Goal: Task Accomplishment & Management: Complete application form

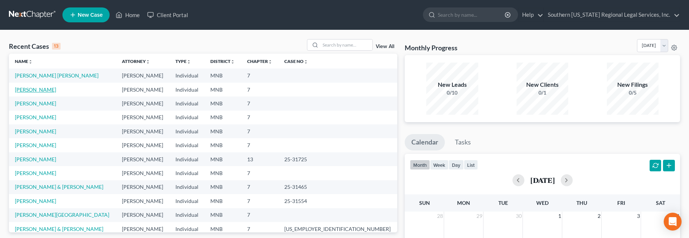
click at [32, 90] on link "[PERSON_NAME]" at bounding box center [35, 89] width 41 height 6
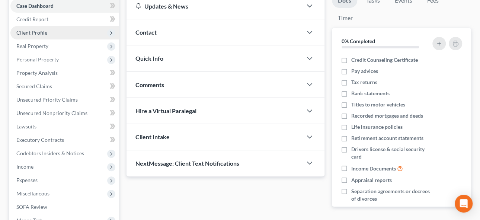
scroll to position [67, 0]
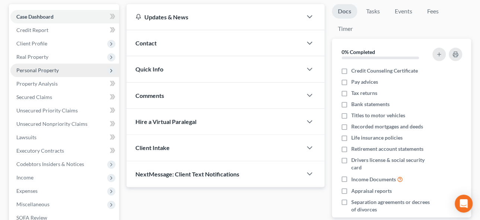
click at [46, 70] on span "Personal Property" at bounding box center [37, 70] width 42 height 6
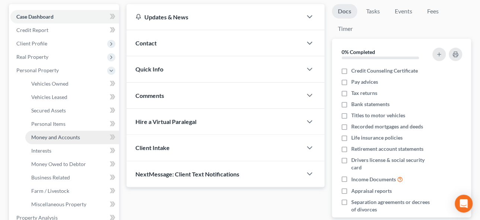
click at [56, 135] on span "Money and Accounts" at bounding box center [55, 137] width 49 height 6
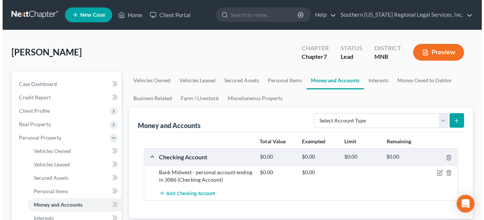
scroll to position [67, 0]
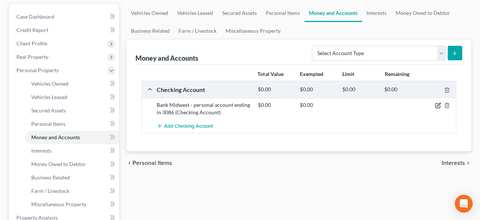
click at [437, 104] on icon "button" at bounding box center [437, 104] width 3 height 3
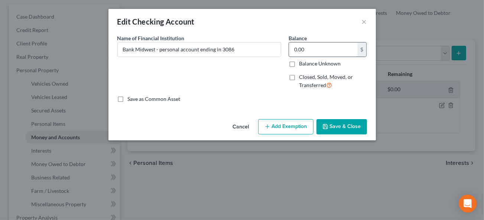
click at [307, 48] on input "0.00" at bounding box center [323, 49] width 69 height 14
type input "26.98"
click at [282, 120] on button "Add Exemption" at bounding box center [285, 127] width 55 height 16
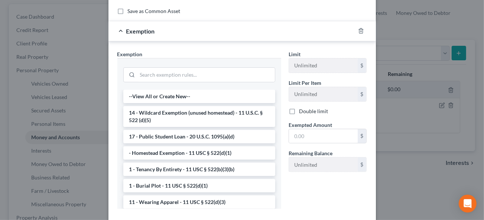
scroll to position [101, 0]
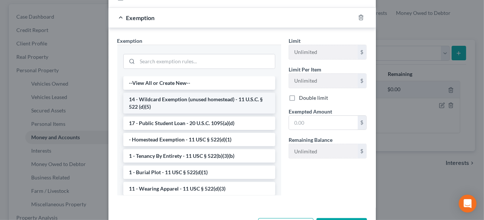
click at [208, 100] on li "14 - Wildcard Exemption (unused homestead) - 11 U.S.C. § 522 (d)(5)" at bounding box center [199, 103] width 152 height 21
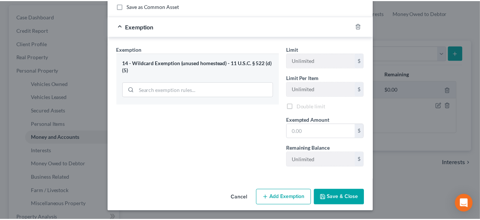
scroll to position [91, 0]
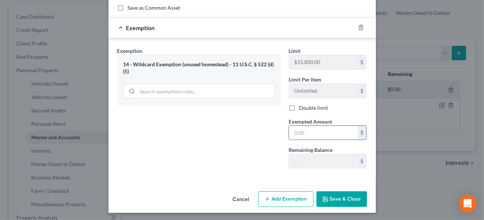
click at [328, 133] on input "text" at bounding box center [323, 133] width 69 height 14
type input "26.38"
click at [339, 198] on button "Save & Close" at bounding box center [342, 199] width 51 height 16
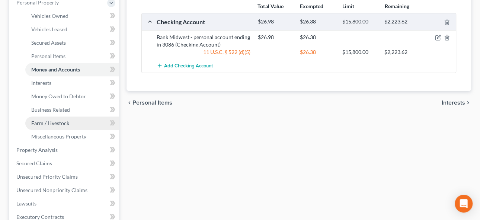
scroll to position [67, 0]
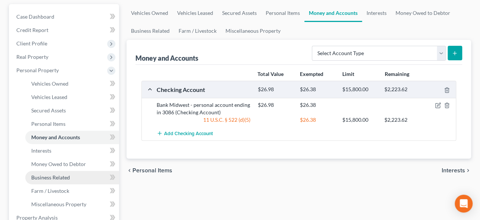
drag, startPoint x: 67, startPoint y: 175, endPoint x: 81, endPoint y: 172, distance: 14.3
click at [67, 175] on span "Business Related" at bounding box center [50, 177] width 39 height 6
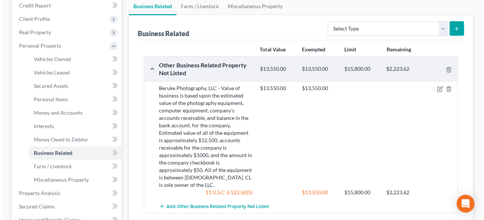
scroll to position [101, 0]
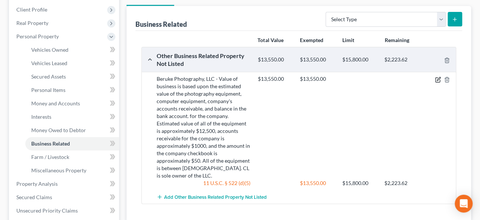
click at [436, 77] on icon "button" at bounding box center [438, 80] width 6 height 6
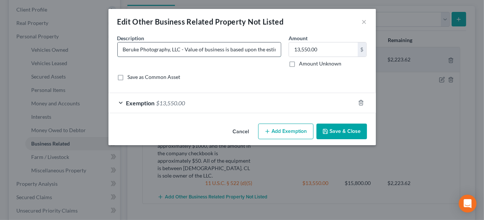
click at [260, 46] on input "Beruke Photography, LLC - Value of business is based upon the estimated value o…" at bounding box center [199, 49] width 163 height 14
type input "Beruke Photography, LLC - Value of business is based upon the estimated value o…"
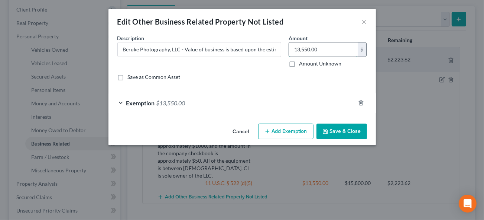
click at [310, 47] on input "13,550.00" at bounding box center [323, 49] width 69 height 14
click at [309, 50] on input "13,550.00" at bounding box center [323, 49] width 69 height 14
type input "13,710"
click at [300, 123] on button "Add Exemption" at bounding box center [285, 131] width 55 height 16
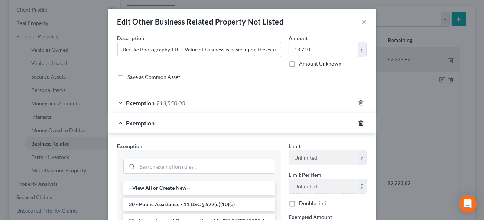
click at [358, 121] on icon "button" at bounding box center [361, 123] width 6 height 6
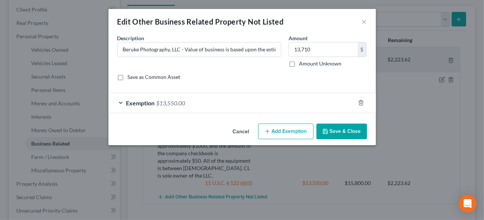
click at [168, 103] on span "$13,550.00" at bounding box center [171, 102] width 29 height 7
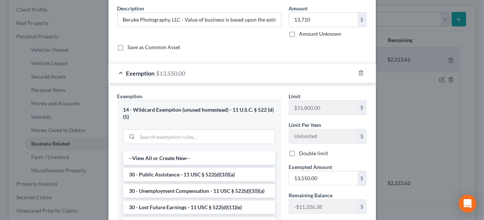
scroll to position [67, 0]
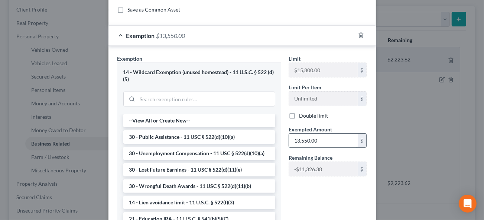
click at [307, 139] on input "13,550.00" at bounding box center [323, 140] width 69 height 14
click at [307, 138] on input "13,550.00" at bounding box center [323, 140] width 69 height 14
type input "13,710.00"
click at [189, 96] on input "search" at bounding box center [207, 99] width 138 height 14
click at [172, 135] on li "30 - Public Assistance - 11 USC § 522(d)(10)(a)" at bounding box center [199, 136] width 152 height 13
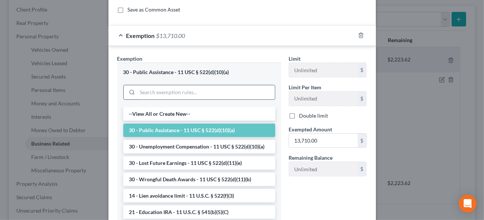
click at [178, 90] on input "search" at bounding box center [207, 92] width 138 height 14
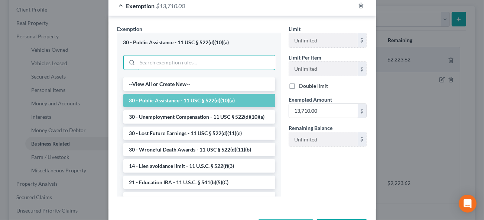
scroll to position [91, 0]
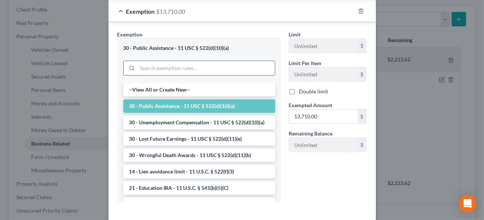
click at [152, 68] on input "search" at bounding box center [207, 68] width 138 height 14
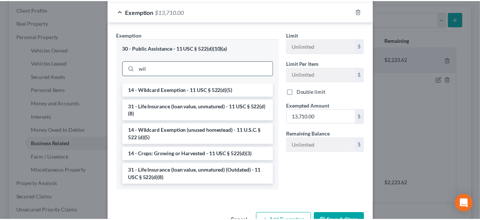
scroll to position [75, 0]
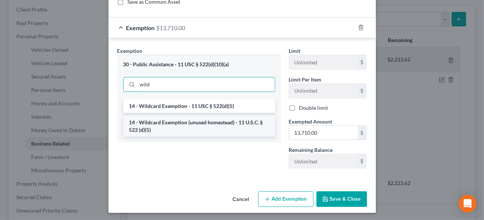
type input "wild"
click at [171, 120] on li "14 - Wildcard Exemption (unused homestead) - 11 U.S.C. § 522 (d)(5)" at bounding box center [199, 126] width 152 height 21
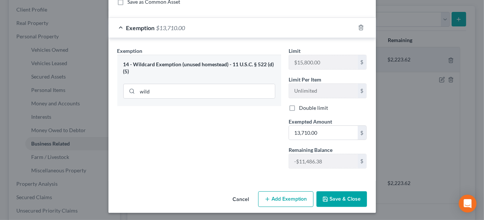
click at [338, 196] on button "Save & Close" at bounding box center [342, 199] width 51 height 16
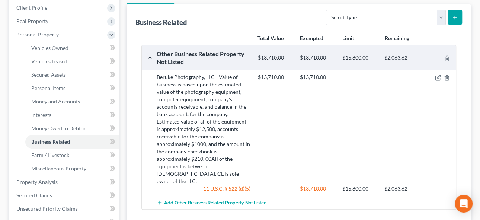
scroll to position [33, 0]
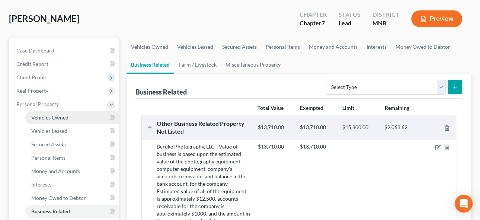
drag, startPoint x: 52, startPoint y: 114, endPoint x: 67, endPoint y: 119, distance: 15.9
click at [52, 114] on span "Vehicles Owned" at bounding box center [49, 117] width 37 height 6
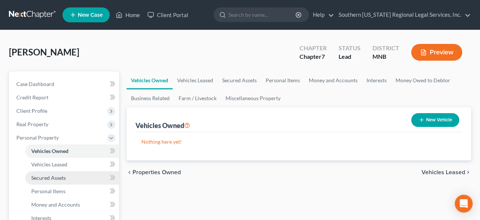
click at [42, 178] on span "Secured Assets" at bounding box center [48, 177] width 35 height 6
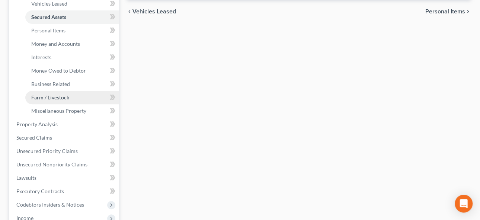
scroll to position [169, 0]
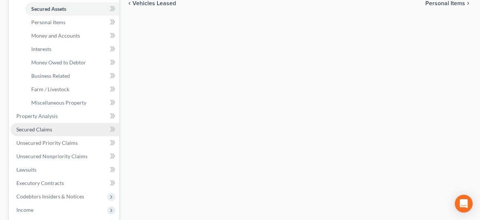
click at [43, 129] on span "Secured Claims" at bounding box center [34, 129] width 36 height 6
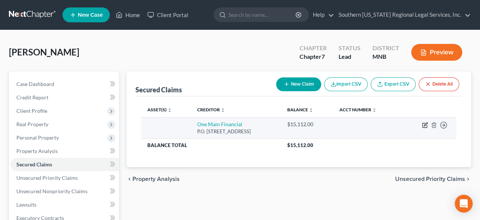
click at [423, 124] on icon "button" at bounding box center [425, 125] width 6 height 6
select select "15"
select select "0"
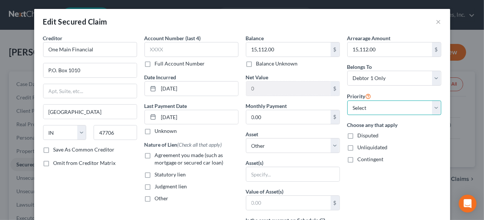
click at [399, 110] on select "Select 1st 2nd 3rd 4th 5th 6th 7th 8th 9th 10th 11th 12th 13th 14th 15th 16th 1…" at bounding box center [395, 107] width 94 height 15
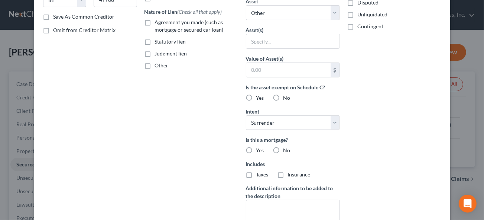
scroll to position [135, 0]
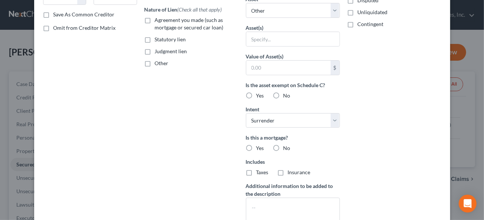
click at [284, 92] on label "No" at bounding box center [287, 95] width 7 height 7
click at [287, 92] on input "No" at bounding box center [289, 94] width 5 height 5
radio input "true"
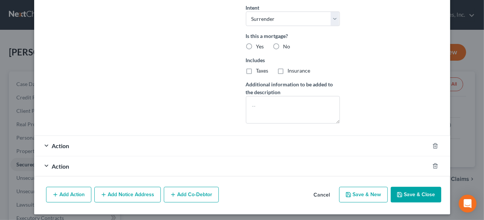
scroll to position [203, 0]
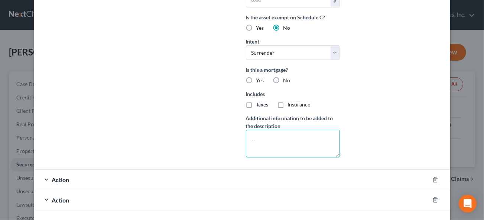
click at [251, 138] on textarea at bounding box center [293, 144] width 94 height 28
type textarea "V"
type textarea "2"
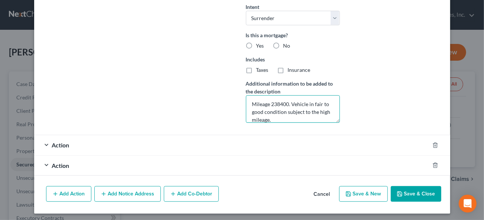
type textarea "Mileage 238400. Vehicle in fair to good condition subject to the high mileage."
click at [406, 190] on button "Save & Close" at bounding box center [416, 194] width 51 height 16
select select
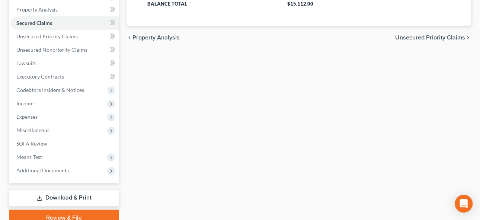
scroll to position [101, 0]
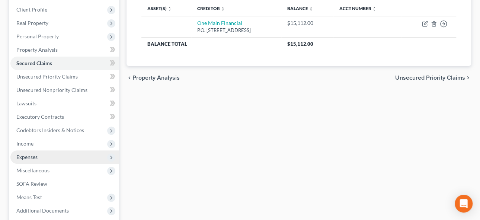
click at [27, 157] on span "Expenses" at bounding box center [26, 157] width 21 height 6
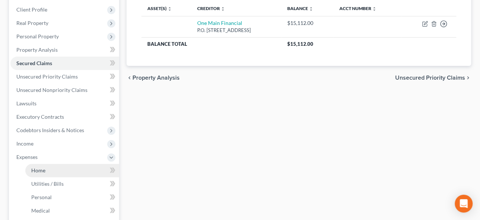
click at [40, 170] on span "Home" at bounding box center [38, 170] width 14 height 6
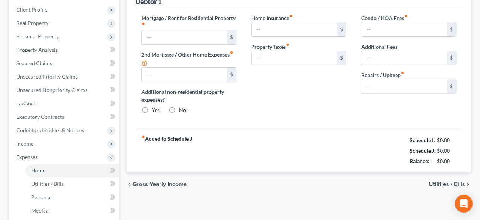
scroll to position [22, 0]
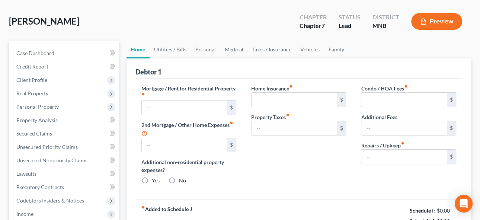
type input "1,395.00"
type input "0.00"
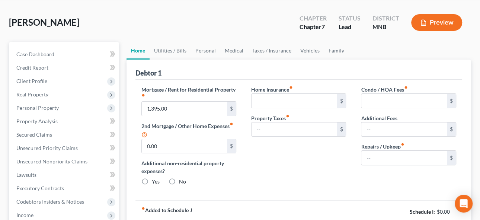
radio input "true"
type input "0.00"
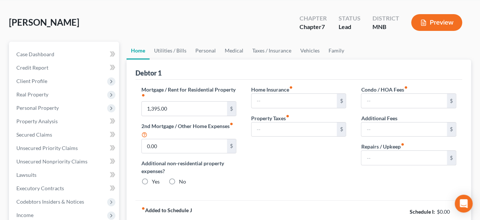
type input "0.00"
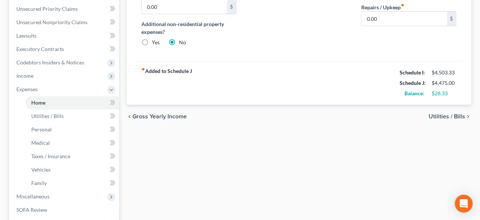
scroll to position [135, 0]
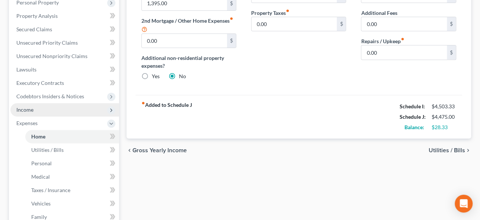
click at [26, 107] on span "Income" at bounding box center [24, 109] width 17 height 6
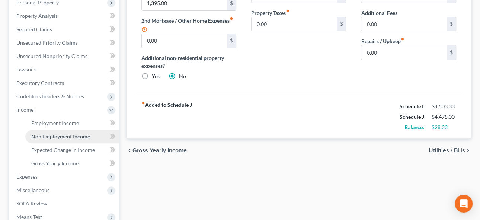
click at [50, 134] on span "Non Employment Income" at bounding box center [60, 136] width 59 height 6
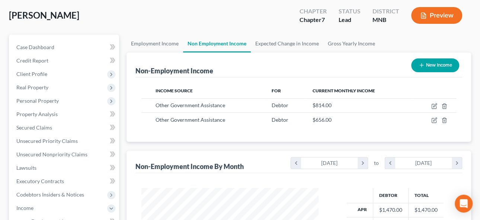
scroll to position [101, 0]
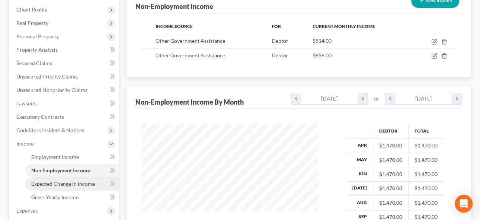
click at [68, 181] on span "Expected Change in Income" at bounding box center [63, 183] width 64 height 6
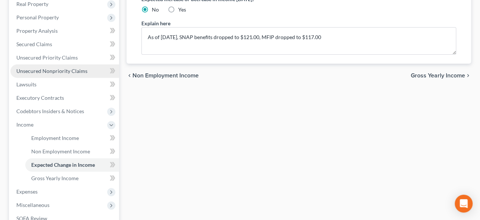
scroll to position [135, 0]
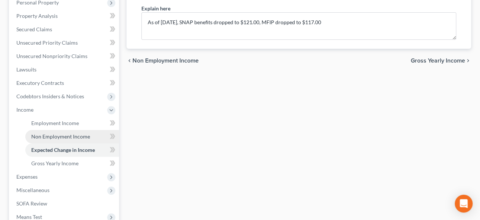
drag, startPoint x: 50, startPoint y: 135, endPoint x: 68, endPoint y: 135, distance: 17.8
click at [50, 135] on span "Non Employment Income" at bounding box center [60, 136] width 59 height 6
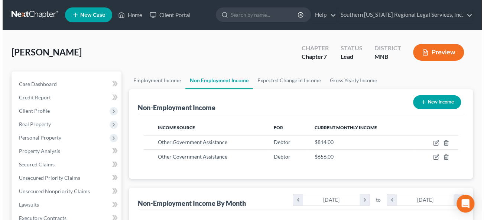
scroll to position [132, 192]
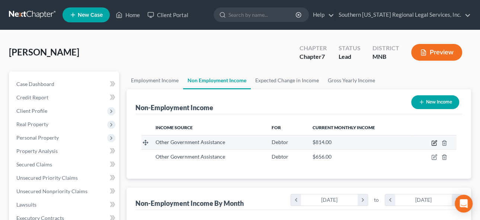
click at [433, 140] on icon "button" at bounding box center [434, 143] width 6 height 6
select select "5"
select select "0"
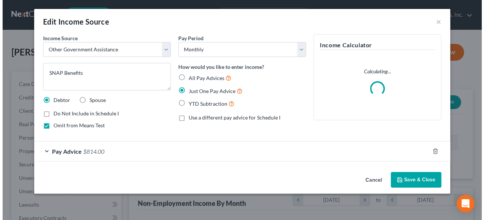
scroll to position [132, 194]
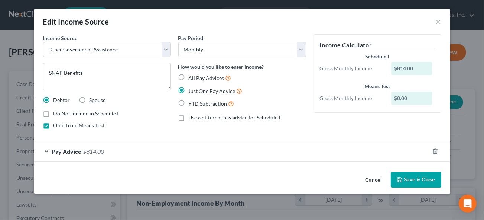
click at [189, 77] on label "All Pay Advices" at bounding box center [210, 78] width 43 height 9
click at [192, 77] on input "All Pay Advices" at bounding box center [194, 76] width 5 height 5
radio input "true"
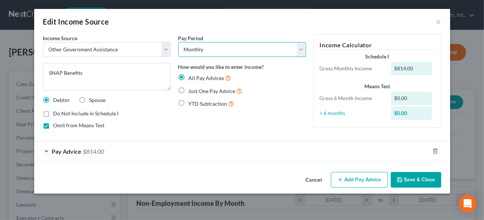
click at [215, 48] on select "Select Monthly Twice Monthly Every Other Week Weekly" at bounding box center [242, 49] width 128 height 15
drag, startPoint x: 257, startPoint y: 130, endPoint x: 261, endPoint y: 130, distance: 4.5
click at [257, 130] on div "Pay Period Select Monthly Twice Monthly Every Other Week Weekly How would you l…" at bounding box center [242, 84] width 135 height 101
click at [84, 152] on span "$814.00" at bounding box center [93, 151] width 21 height 7
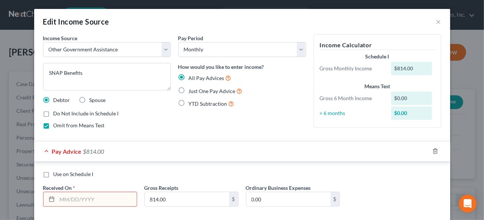
click at [74, 200] on input "text" at bounding box center [97, 199] width 80 height 14
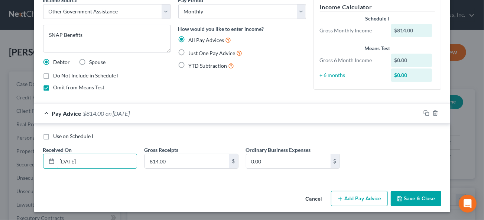
scroll to position [38, 0]
type input "[DATE]"
click at [361, 199] on button "Add Pay Advice" at bounding box center [359, 198] width 57 height 16
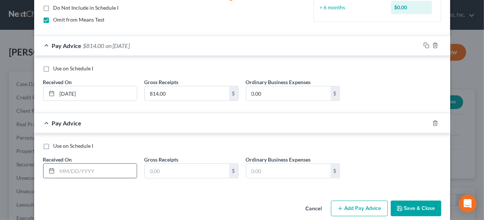
scroll to position [106, 0]
click at [61, 169] on input "text" at bounding box center [97, 171] width 80 height 14
type input "[DATE]"
type input "5"
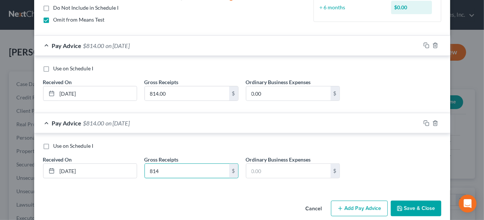
type input "814"
drag, startPoint x: 360, startPoint y: 210, endPoint x: 351, endPoint y: 210, distance: 9.7
click at [360, 210] on button "Add Pay Advice" at bounding box center [359, 208] width 57 height 16
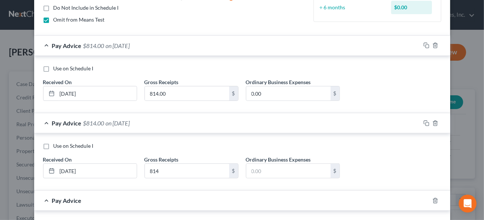
scroll to position [192, 0]
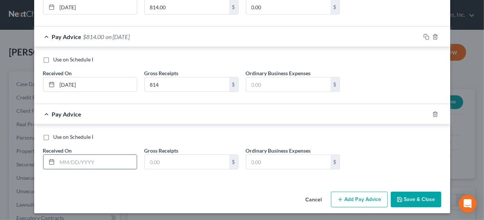
drag, startPoint x: 63, startPoint y: 158, endPoint x: 74, endPoint y: 156, distance: 10.7
click at [64, 158] on input "text" at bounding box center [97, 162] width 80 height 14
type input "[DATE]"
click at [157, 165] on input "text" at bounding box center [187, 162] width 84 height 14
type input "814"
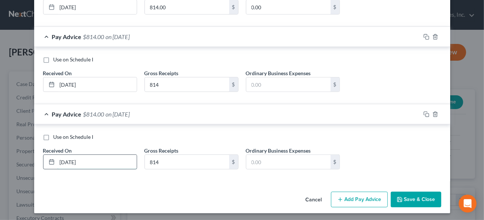
drag, startPoint x: 62, startPoint y: 161, endPoint x: 89, endPoint y: 166, distance: 27.3
click at [63, 161] on input "[DATE]" at bounding box center [97, 162] width 80 height 14
type input "[DATE]"
click at [361, 199] on button "Add Pay Advice" at bounding box center [359, 199] width 57 height 16
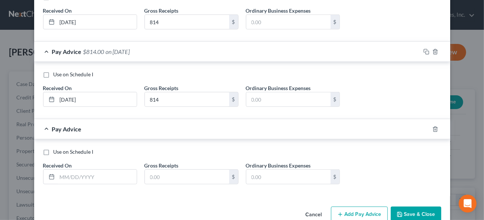
scroll to position [269, 0]
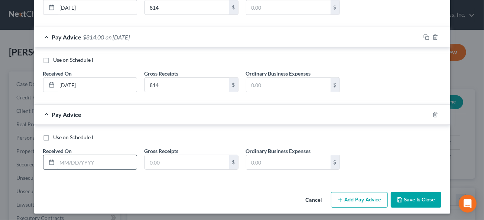
click at [58, 161] on input "text" at bounding box center [97, 162] width 80 height 14
type input "[DATE]"
click at [163, 164] on input "text" at bounding box center [187, 162] width 84 height 14
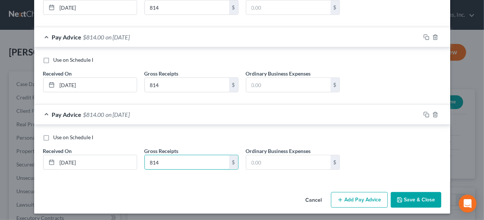
type input "814"
click at [344, 194] on button "Add Pay Advice" at bounding box center [359, 200] width 57 height 16
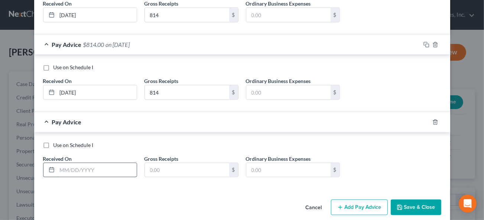
scroll to position [346, 0]
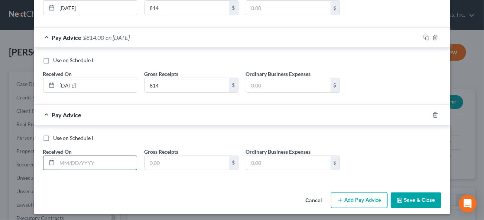
click at [66, 164] on input "text" at bounding box center [97, 163] width 80 height 14
type input "[DATE]"
click at [201, 162] on input "text" at bounding box center [187, 163] width 84 height 14
type input "814"
click at [354, 201] on button "Add Pay Advice" at bounding box center [359, 200] width 57 height 16
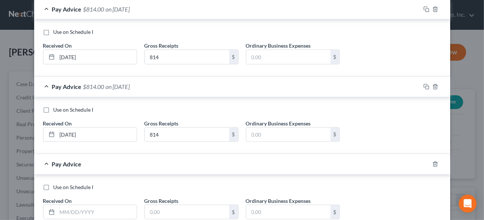
scroll to position [413, 0]
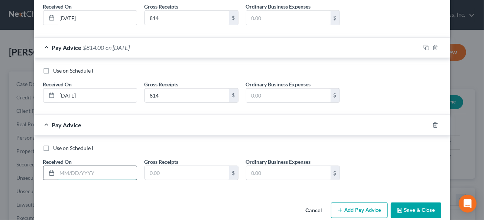
click at [74, 168] on input "text" at bounding box center [97, 173] width 80 height 14
type input "[DATE]"
click at [160, 167] on input "text" at bounding box center [187, 173] width 84 height 14
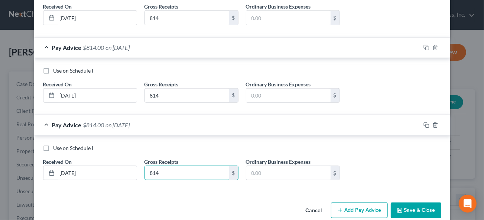
type input "814"
click at [357, 206] on button "Add Pay Advice" at bounding box center [359, 210] width 57 height 16
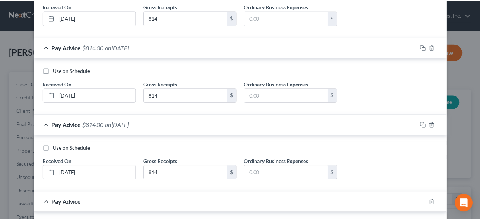
scroll to position [481, 0]
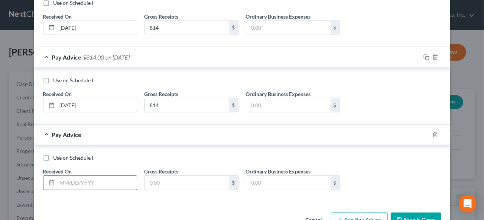
click at [70, 175] on input "text" at bounding box center [97, 182] width 80 height 14
type input "[DATE]"
click at [54, 155] on label "Use on Schedule I" at bounding box center [74, 157] width 40 height 7
click at [57, 155] on input "Use on Schedule I" at bounding box center [59, 156] width 5 height 5
checkbox input "true"
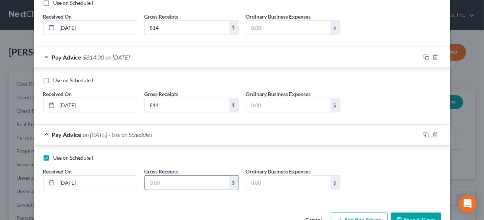
click at [167, 181] on input "text" at bounding box center [187, 182] width 84 height 14
type input "122"
click at [427, 213] on button "Save & Close" at bounding box center [416, 220] width 51 height 16
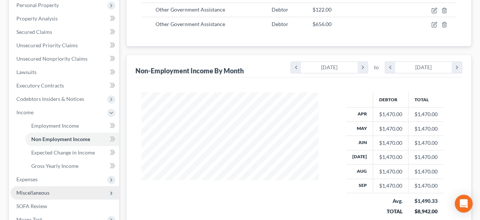
scroll to position [135, 0]
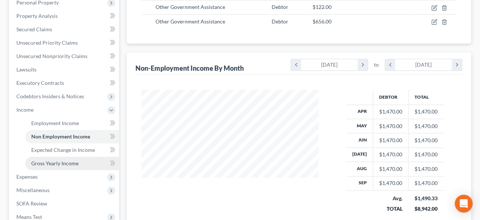
click at [66, 161] on span "Gross Yearly Income" at bounding box center [54, 163] width 47 height 6
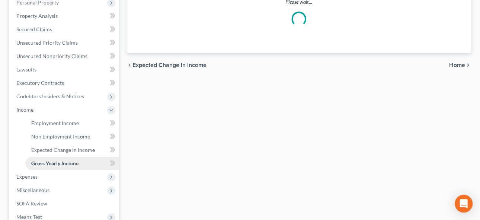
click at [66, 161] on ul "Employment Income Non Employment Income Expected Change in Income Gross Yearly …" at bounding box center [64, 143] width 109 height 54
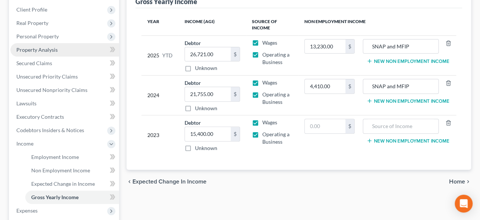
scroll to position [101, 0]
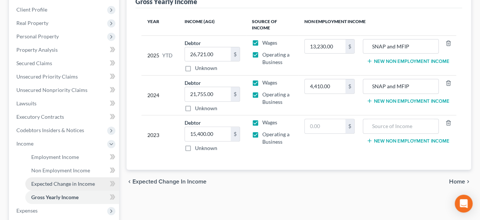
click at [61, 184] on span "Expected Change in Income" at bounding box center [63, 183] width 64 height 6
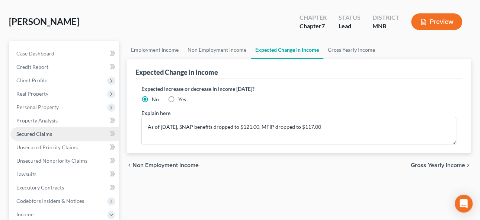
scroll to position [101, 0]
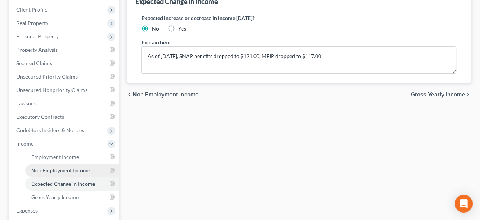
click at [53, 168] on span "Non Employment Income" at bounding box center [60, 170] width 59 height 6
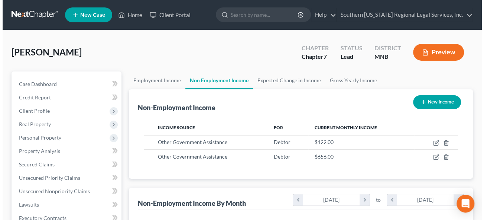
scroll to position [132, 192]
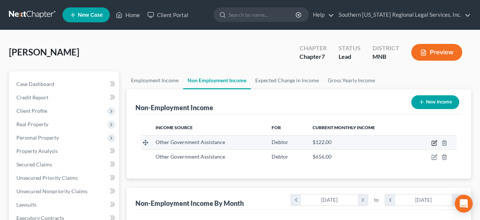
click at [433, 142] on icon "button" at bounding box center [434, 141] width 3 height 3
select select "5"
select select "0"
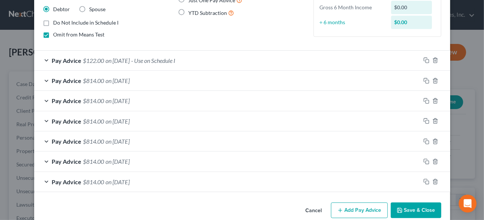
scroll to position [102, 0]
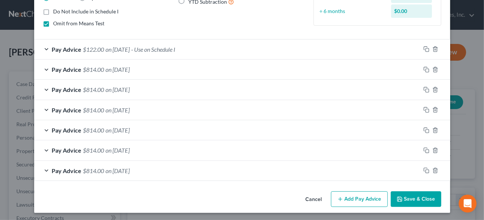
click at [75, 48] on span "Pay Advice" at bounding box center [67, 49] width 30 height 7
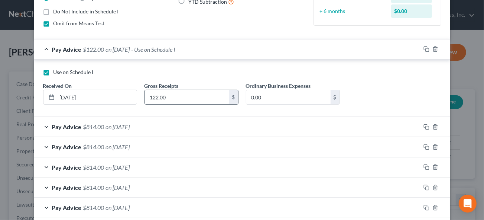
click at [176, 96] on input "122.00" at bounding box center [187, 97] width 84 height 14
click at [155, 95] on input "122.00" at bounding box center [187, 97] width 84 height 14
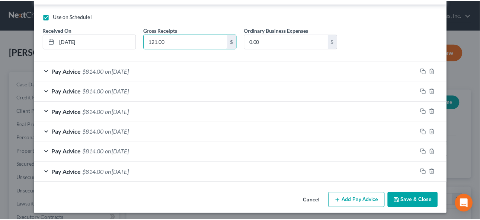
scroll to position [159, 0]
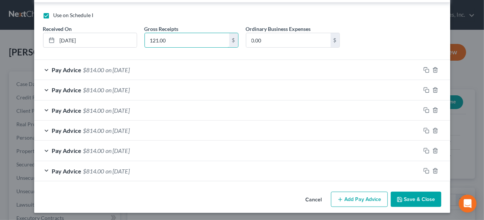
type input "121.00"
click at [423, 197] on button "Save & Close" at bounding box center [416, 199] width 51 height 16
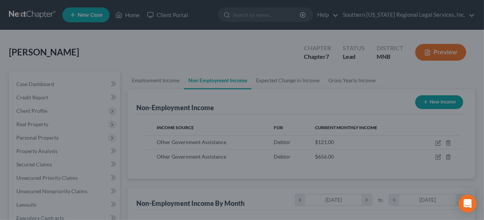
scroll to position [371618, 371558]
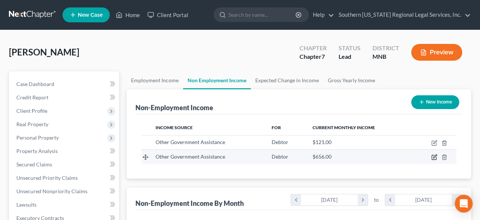
click at [435, 155] on icon "button" at bounding box center [434, 157] width 6 height 6
select select "5"
select select "0"
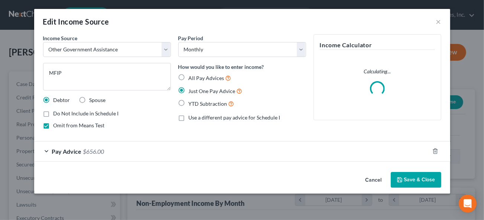
scroll to position [132, 194]
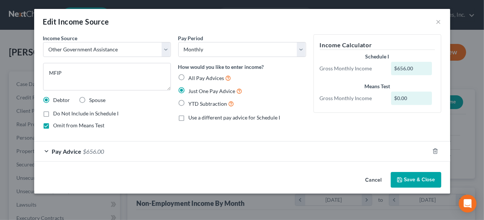
click at [79, 152] on span "Pay Advice" at bounding box center [67, 151] width 30 height 7
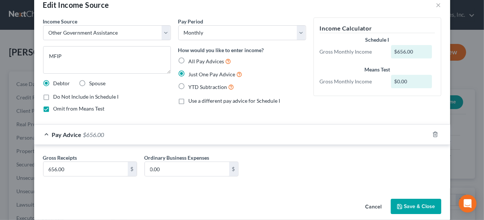
scroll to position [25, 0]
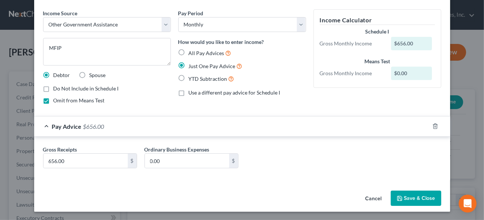
click at [189, 49] on label "All Pay Advices" at bounding box center [210, 53] width 43 height 9
click at [192, 49] on input "All Pay Advices" at bounding box center [194, 51] width 5 height 5
radio input "true"
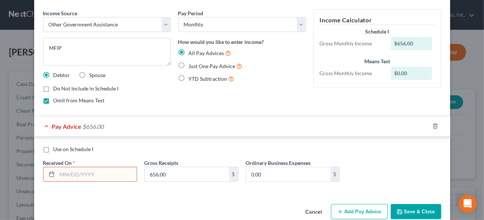
click at [63, 175] on input "text" at bounding box center [97, 174] width 80 height 14
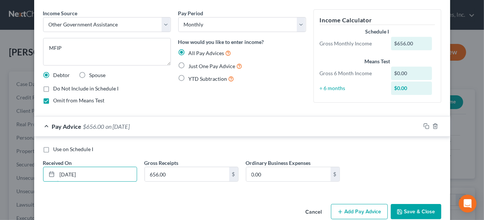
type input "[DATE]"
click at [370, 211] on button "Add Pay Advice" at bounding box center [359, 212] width 57 height 16
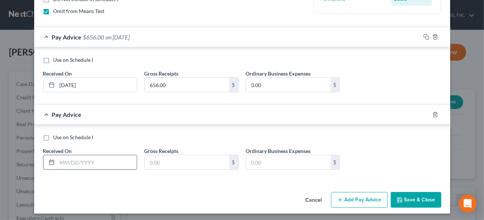
scroll to position [115, 0]
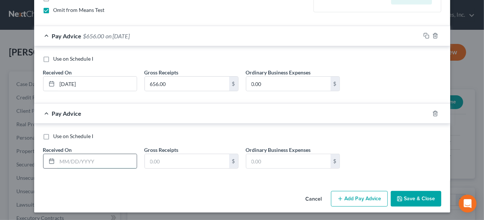
click at [59, 157] on input "text" at bounding box center [97, 161] width 80 height 14
type input "[DATE]"
click at [186, 159] on input "text" at bounding box center [187, 161] width 84 height 14
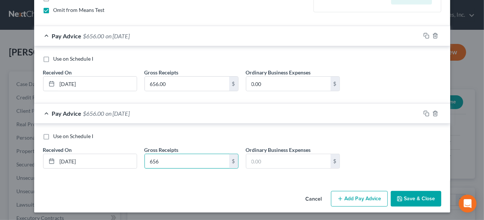
type input "656"
click at [365, 197] on button "Add Pay Advice" at bounding box center [359, 199] width 57 height 16
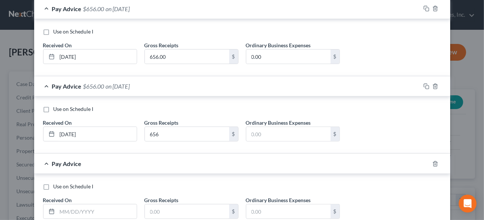
scroll to position [183, 0]
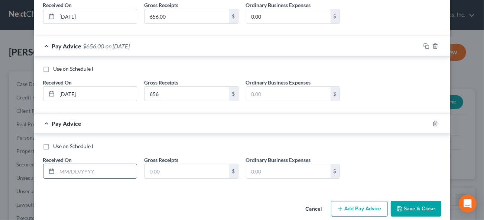
drag, startPoint x: 64, startPoint y: 170, endPoint x: 70, endPoint y: 168, distance: 6.1
click at [63, 170] on input "text" at bounding box center [97, 171] width 80 height 14
type input "[DATE]"
click at [176, 173] on input "text" at bounding box center [187, 171] width 84 height 14
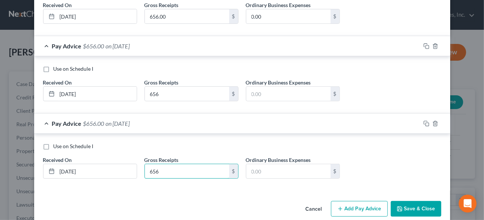
type input "656"
click at [361, 205] on button "Add Pay Advice" at bounding box center [359, 209] width 57 height 16
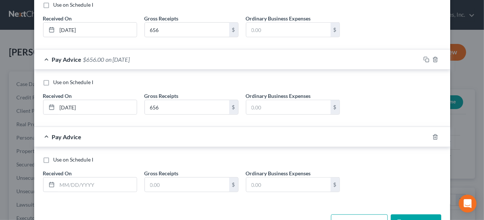
scroll to position [250, 0]
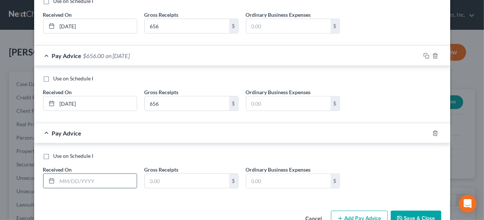
click at [73, 183] on input "text" at bounding box center [97, 181] width 80 height 14
type input "[DATE]"
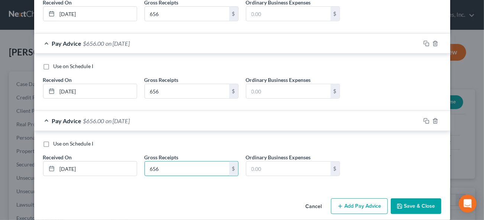
scroll to position [269, 0]
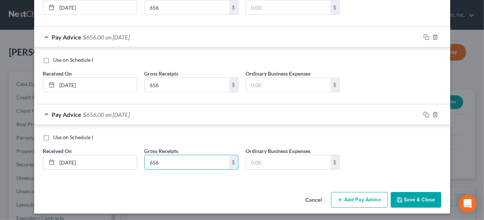
type input "656"
click at [365, 198] on button "Add Pay Advice" at bounding box center [359, 200] width 57 height 16
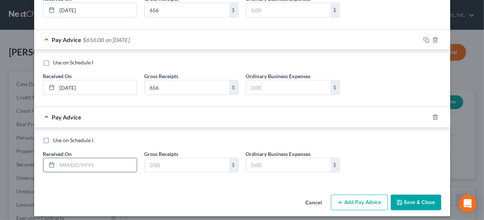
scroll to position [346, 0]
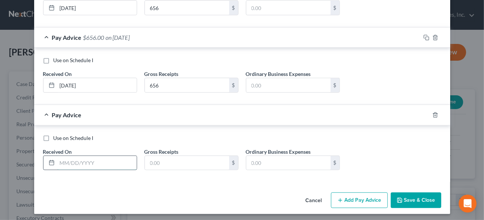
click at [58, 160] on input "text" at bounding box center [97, 163] width 80 height 14
type input "[DATE]"
click at [165, 160] on input "text" at bounding box center [187, 163] width 84 height 14
type input "656"
click at [365, 197] on button "Add Pay Advice" at bounding box center [359, 200] width 57 height 16
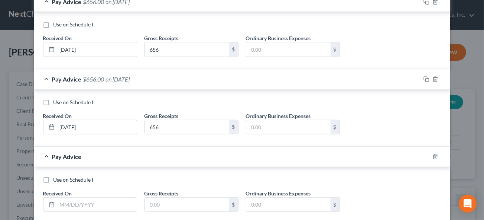
scroll to position [423, 0]
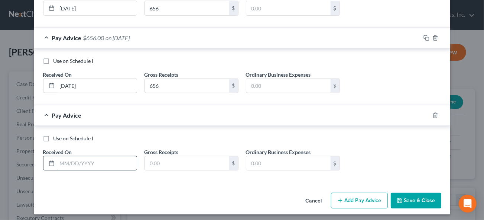
click at [64, 160] on input "text" at bounding box center [97, 163] width 80 height 14
type input "[DATE]"
click at [187, 159] on input "text" at bounding box center [187, 163] width 84 height 14
type input "656"
click at [364, 199] on button "Add Pay Advice" at bounding box center [359, 201] width 57 height 16
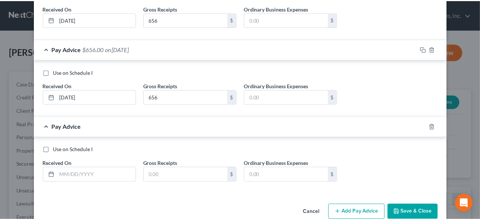
scroll to position [490, 0]
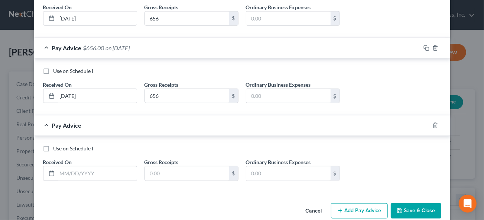
click at [54, 145] on label "Use on Schedule I" at bounding box center [74, 148] width 40 height 7
click at [57, 145] on input "Use on Schedule I" at bounding box center [59, 147] width 5 height 5
checkbox input "true"
click at [88, 168] on input "text" at bounding box center [97, 173] width 80 height 14
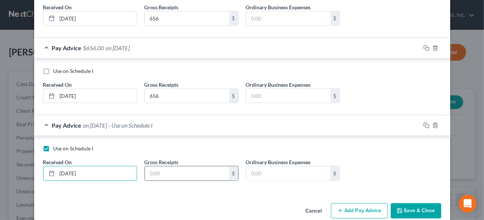
type input "[DATE]"
click at [180, 169] on input "text" at bounding box center [187, 173] width 84 height 14
type input "117"
click at [417, 206] on button "Save & Close" at bounding box center [416, 211] width 51 height 16
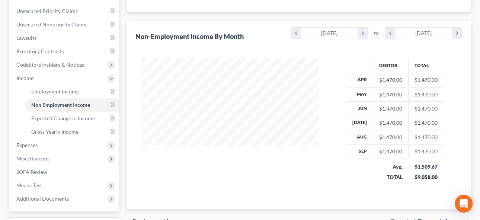
scroll to position [169, 0]
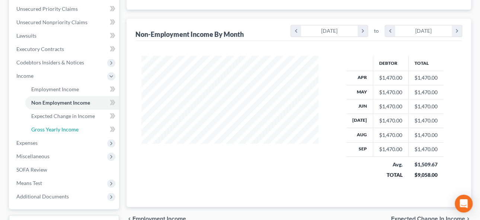
drag, startPoint x: 62, startPoint y: 128, endPoint x: 140, endPoint y: 136, distance: 78.2
click at [62, 128] on span "Gross Yearly Income" at bounding box center [54, 129] width 47 height 6
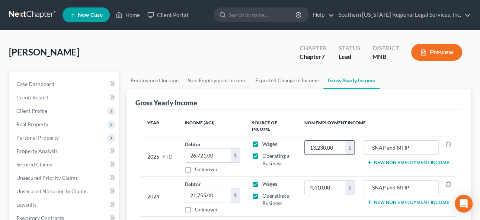
click at [326, 146] on input "13,230.00" at bounding box center [324, 148] width 41 height 14
click at [326, 148] on input "13,230.00" at bounding box center [324, 148] width 41 height 14
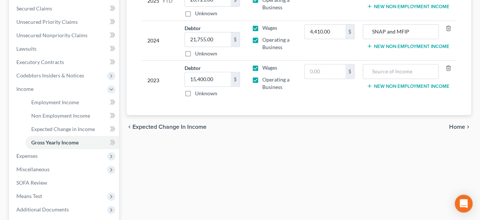
scroll to position [228, 0]
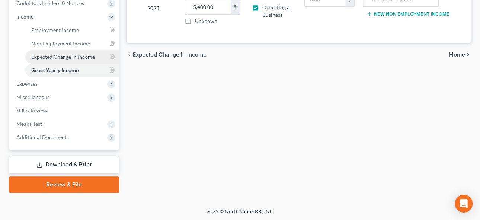
click at [56, 57] on span "Expected Change in Income" at bounding box center [63, 57] width 64 height 6
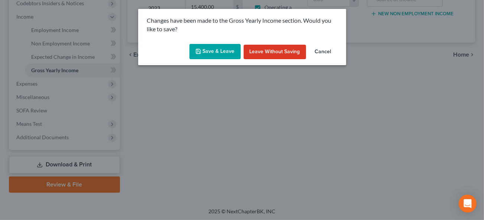
click at [207, 52] on button "Save & Leave" at bounding box center [215, 52] width 51 height 16
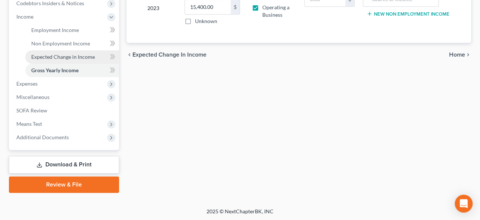
type input "13,468.00"
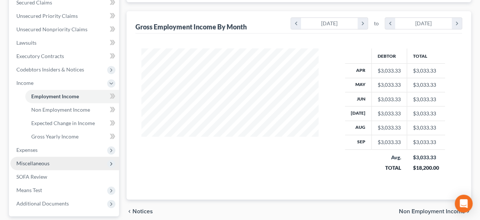
scroll to position [169, 0]
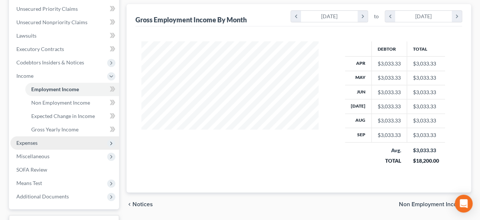
click at [30, 139] on span "Expenses" at bounding box center [26, 142] width 21 height 6
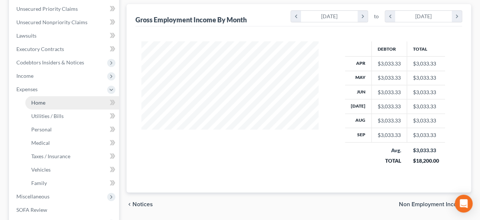
click at [38, 100] on span "Home" at bounding box center [38, 102] width 14 height 6
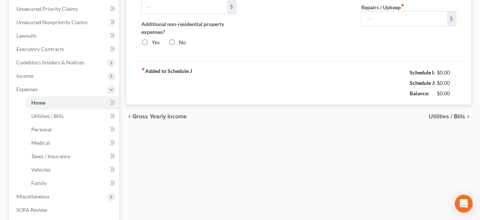
type input "1,395.00"
type input "0.00"
radio input "true"
type input "0.00"
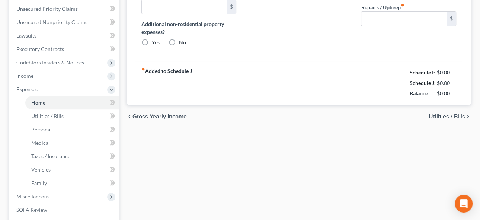
type input "0.00"
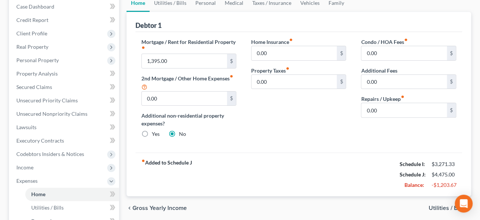
scroll to position [101, 0]
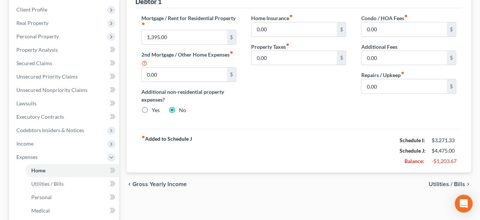
click at [450, 183] on span "Utilities / Bills" at bounding box center [446, 184] width 36 height 6
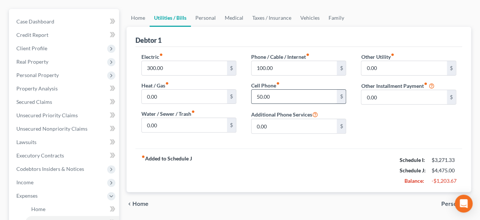
scroll to position [101, 0]
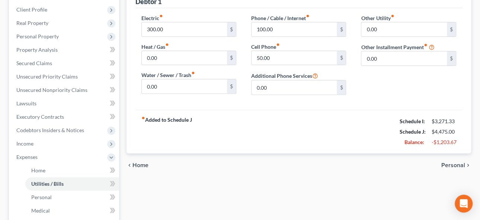
click at [452, 162] on span "Personal" at bounding box center [453, 165] width 24 height 6
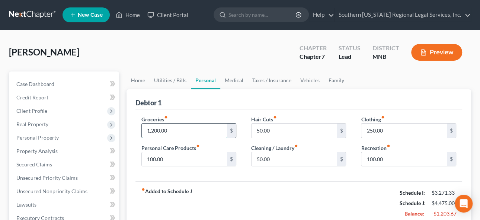
click at [182, 131] on input "1,200.00" at bounding box center [185, 130] width 86 height 14
type input "500"
click at [397, 131] on input "250.00" at bounding box center [404, 130] width 86 height 14
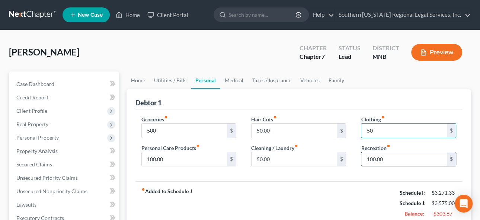
type input "50"
click at [397, 158] on input "100.00" at bounding box center [404, 159] width 86 height 14
type input "25"
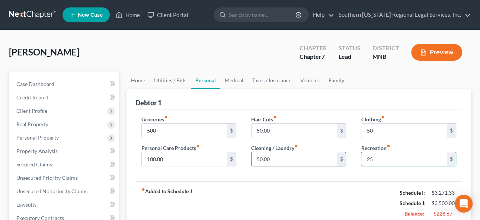
click at [281, 159] on input "50.00" at bounding box center [294, 159] width 86 height 14
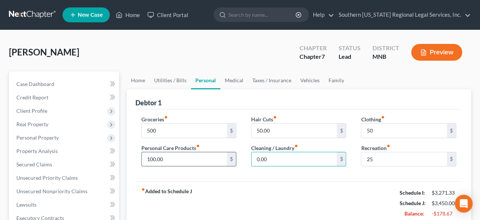
type input "0.00"
click at [170, 158] on input "100.00" at bounding box center [185, 159] width 86 height 14
type input "0.00"
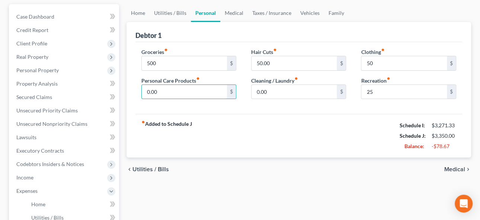
scroll to position [33, 0]
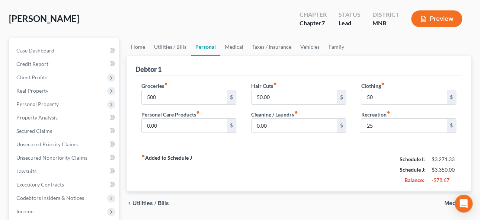
click at [448, 202] on span "Medical" at bounding box center [454, 203] width 21 height 6
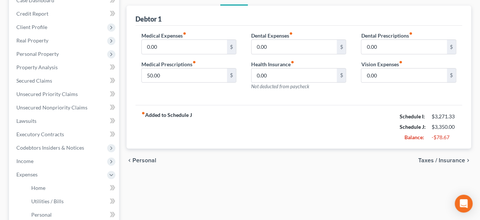
scroll to position [101, 0]
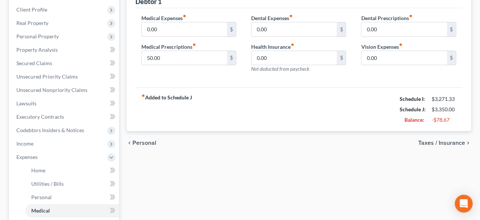
click at [444, 140] on span "Taxes / Insurance" at bounding box center [441, 143] width 47 height 6
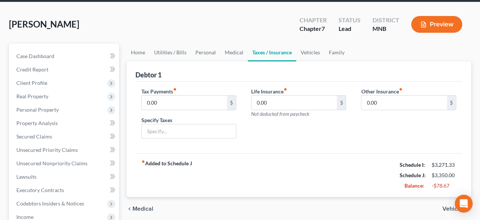
scroll to position [67, 0]
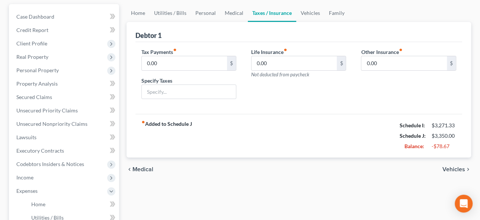
click at [450, 167] on span "Vehicles" at bounding box center [453, 169] width 23 height 6
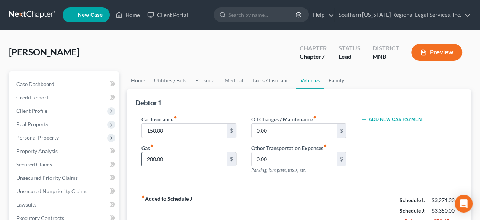
click at [179, 157] on input "280.00" at bounding box center [185, 159] width 86 height 14
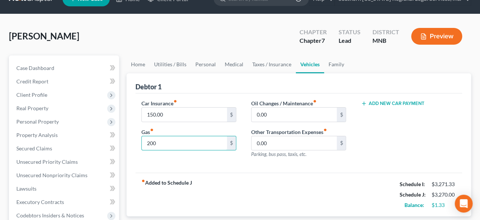
scroll to position [67, 0]
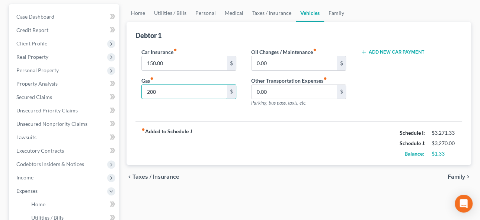
type input "200"
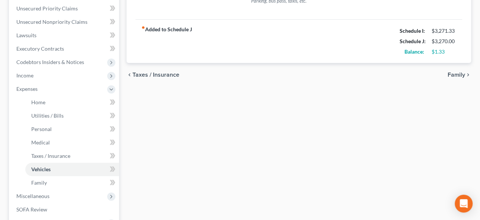
scroll to position [169, 0]
click at [454, 74] on span "Family" at bounding box center [455, 75] width 17 height 6
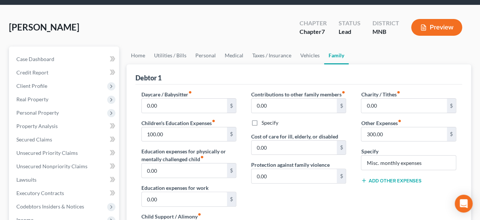
scroll to position [67, 0]
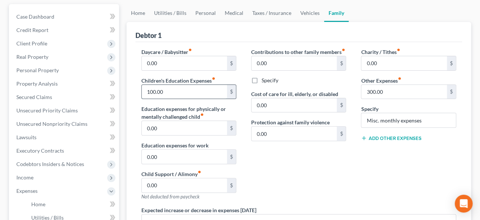
click at [175, 92] on input "100.00" at bounding box center [185, 92] width 86 height 14
click at [388, 91] on input "300.00" at bounding box center [404, 92] width 86 height 14
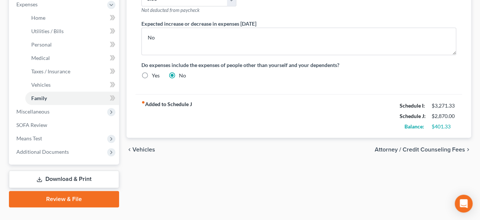
scroll to position [268, 0]
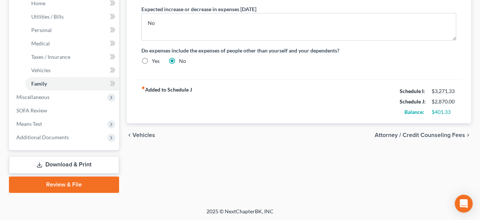
type input "0.00"
drag, startPoint x: 140, startPoint y: 133, endPoint x: 175, endPoint y: 130, distance: 34.7
click at [141, 133] on span "Vehicles" at bounding box center [143, 135] width 23 height 6
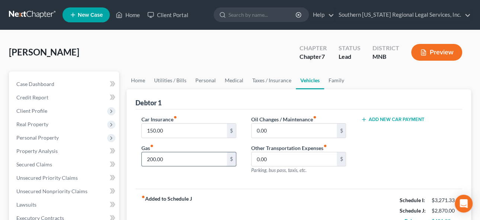
drag, startPoint x: 164, startPoint y: 158, endPoint x: 178, endPoint y: 156, distance: 13.9
click at [165, 158] on input "200.00" at bounding box center [185, 159] width 86 height 14
type input "300"
click at [286, 129] on input "0.00" at bounding box center [294, 130] width 86 height 14
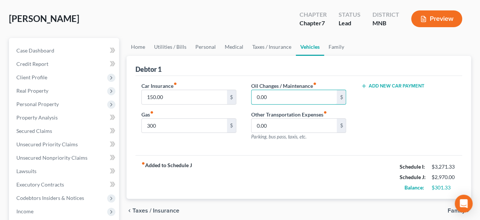
scroll to position [101, 0]
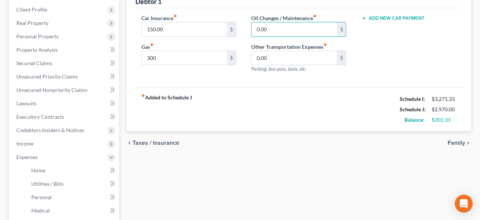
click at [162, 142] on span "Taxes / Insurance" at bounding box center [155, 143] width 47 height 6
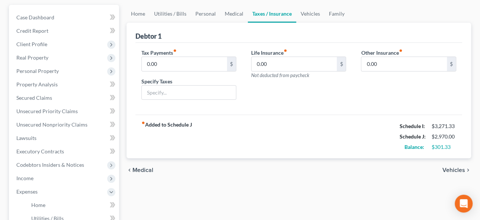
scroll to position [67, 0]
click at [146, 169] on span "Medical" at bounding box center [142, 169] width 21 height 6
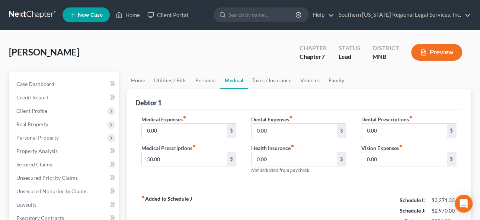
scroll to position [101, 0]
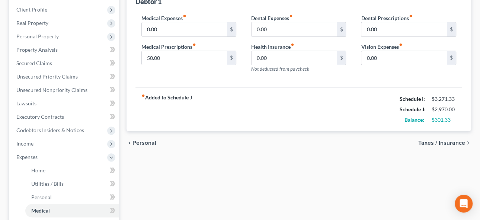
click at [142, 141] on span "Personal" at bounding box center [144, 143] width 24 height 6
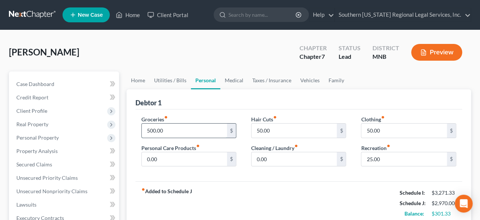
click at [167, 128] on input "500.00" at bounding box center [185, 130] width 86 height 14
type input "800.00"
click at [291, 131] on input "50.00" at bounding box center [294, 130] width 86 height 14
type input "0.00"
click at [155, 130] on input "800.00" at bounding box center [185, 130] width 86 height 14
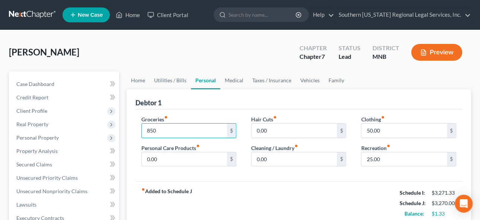
type input "850"
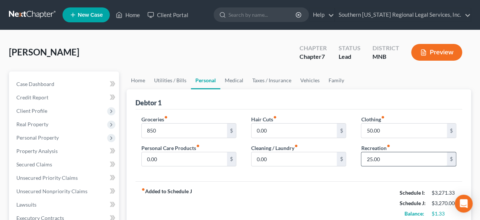
click at [384, 158] on input "25.00" at bounding box center [404, 159] width 86 height 14
type input "0.00"
click at [394, 128] on input "50.00" at bounding box center [404, 130] width 86 height 14
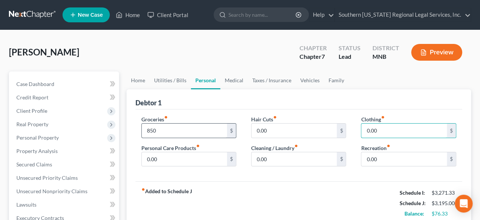
type input "0.00"
click at [163, 128] on input "850" at bounding box center [185, 130] width 86 height 14
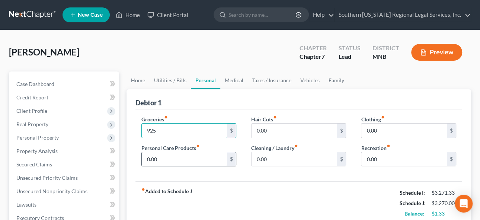
type input "925"
click at [160, 159] on input "0.00" at bounding box center [185, 159] width 86 height 14
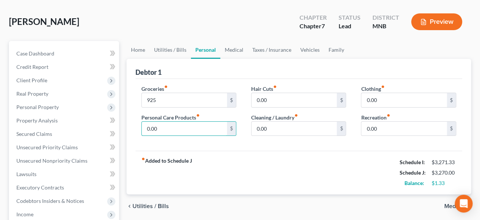
scroll to position [67, 0]
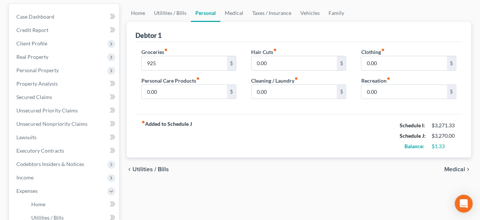
click at [149, 166] on span "Utilities / Bills" at bounding box center [150, 169] width 36 height 6
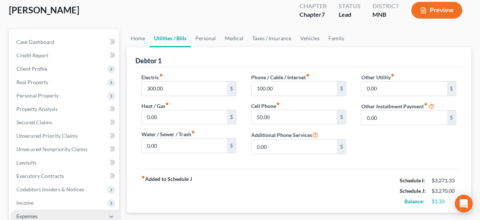
scroll to position [101, 0]
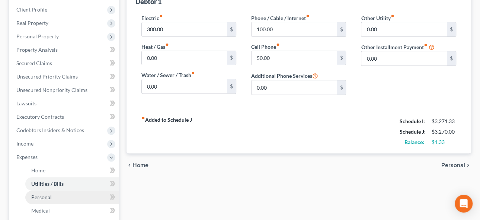
click at [42, 196] on span "Personal" at bounding box center [41, 197] width 20 height 6
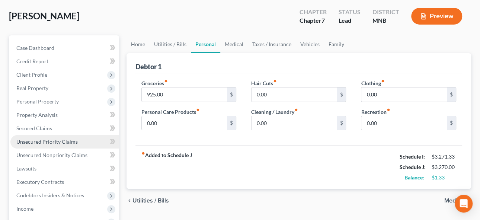
scroll to position [101, 0]
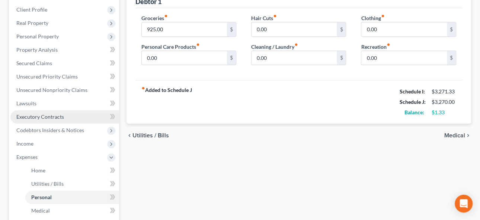
click at [40, 116] on span "Executory Contracts" at bounding box center [40, 116] width 48 height 6
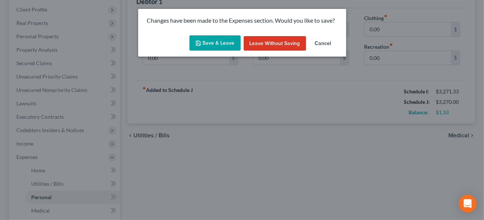
click at [223, 44] on button "Save & Leave" at bounding box center [215, 43] width 51 height 16
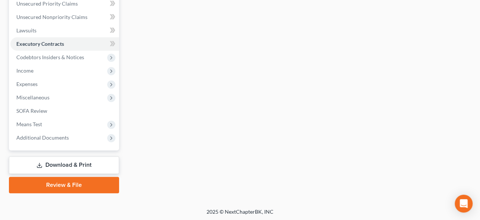
scroll to position [174, 0]
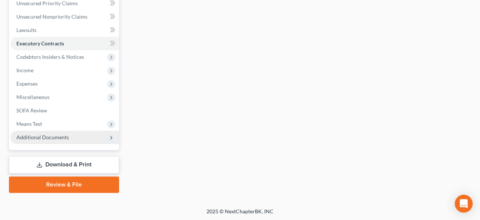
click at [52, 135] on span "Additional Documents" at bounding box center [42, 137] width 52 height 6
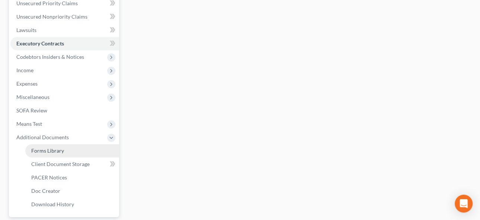
click at [59, 149] on span "Forms Library" at bounding box center [47, 150] width 33 height 6
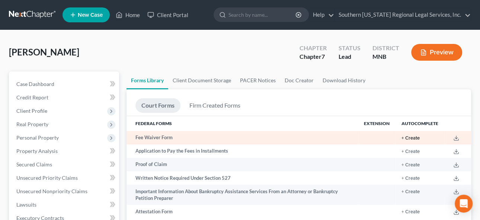
click at [412, 136] on button "+ Create" at bounding box center [410, 138] width 18 height 5
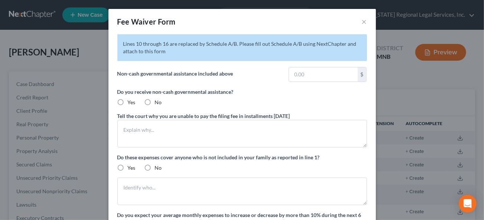
click at [128, 99] on label "Yes" at bounding box center [132, 102] width 8 height 7
click at [131, 99] on input "Yes" at bounding box center [133, 101] width 5 height 5
radio input "true"
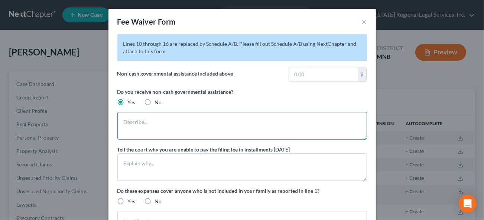
click at [137, 122] on textarea at bounding box center [242, 126] width 250 height 28
type textarea "SNAP"
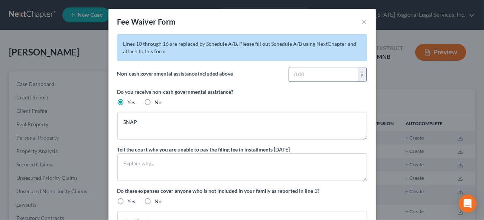
drag, startPoint x: 302, startPoint y: 72, endPoint x: 309, endPoint y: 72, distance: 7.1
click at [301, 72] on input "text" at bounding box center [323, 74] width 69 height 14
type input "238"
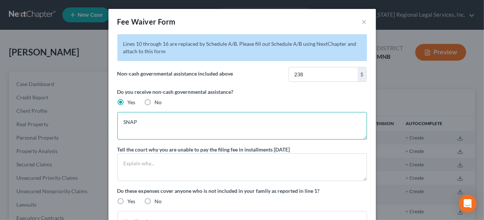
click at [143, 120] on textarea "SNAP" at bounding box center [242, 126] width 250 height 28
type textarea "SNAP and MFIP"
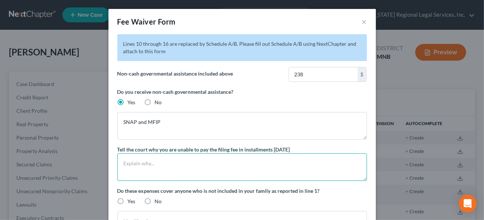
drag, startPoint x: 134, startPoint y: 164, endPoint x: 185, endPoint y: 171, distance: 51.2
click at [134, 164] on textarea at bounding box center [242, 167] width 250 height 28
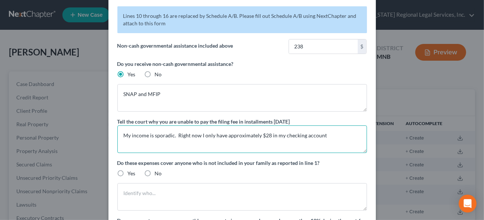
scroll to position [101, 0]
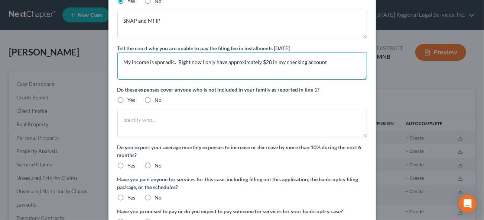
type textarea "My income is sporadic. Right now I only have approximately $28 in my checking a…"
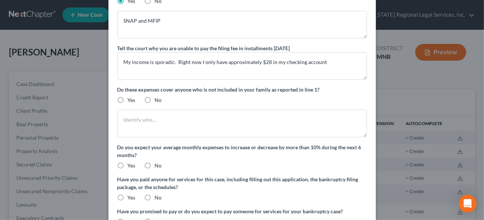
click at [155, 98] on label "No" at bounding box center [158, 99] width 7 height 7
click at [158, 98] on input "No" at bounding box center [160, 98] width 5 height 5
radio input "true"
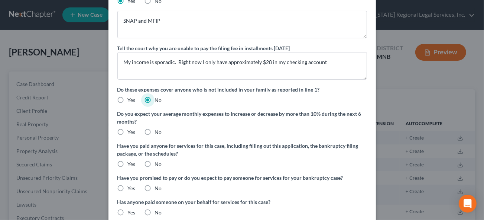
click at [128, 130] on label "Yes" at bounding box center [132, 131] width 8 height 7
click at [131, 130] on input "Yes" at bounding box center [133, 130] width 5 height 5
radio input "true"
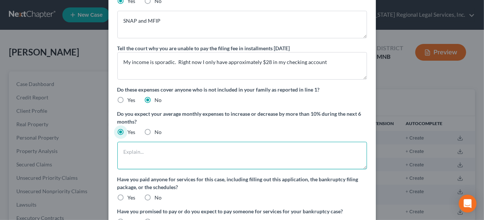
click at [127, 150] on textarea at bounding box center [242, 156] width 250 height 28
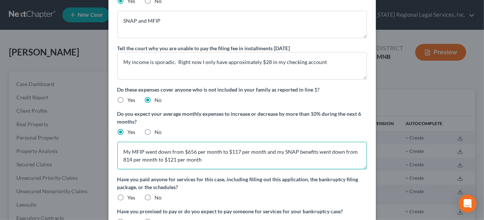
click at [128, 158] on textarea "My MFIP went down from $656 per month to $117 per month and my SNAP benefits we…" at bounding box center [242, 156] width 250 height 28
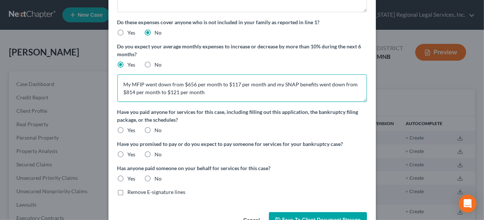
scroll to position [169, 0]
type textarea "My MFIP went down from $656 per month to $117 per month and my SNAP benefits we…"
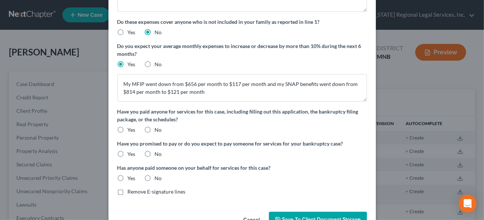
click at [155, 128] on label "No" at bounding box center [158, 129] width 7 height 7
click at [158, 128] on input "No" at bounding box center [160, 128] width 5 height 5
radio input "true"
click at [155, 150] on label "No" at bounding box center [158, 153] width 7 height 7
click at [158, 150] on input "No" at bounding box center [160, 152] width 5 height 5
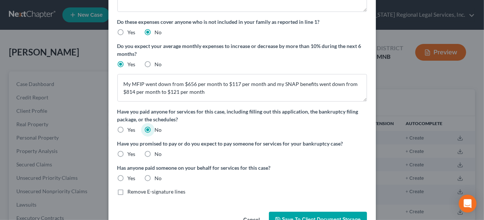
radio input "true"
drag, startPoint x: 145, startPoint y: 176, endPoint x: 326, endPoint y: 131, distance: 186.3
click at [155, 176] on label "No" at bounding box center [158, 177] width 7 height 7
click at [158, 176] on input "No" at bounding box center [160, 176] width 5 height 5
radio input "true"
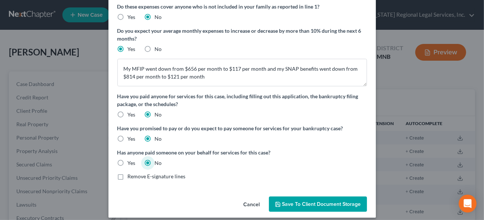
scroll to position [190, 0]
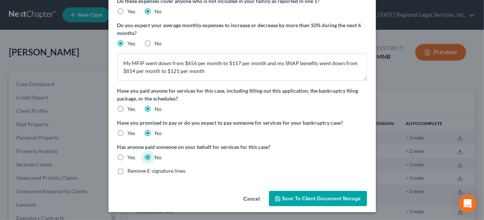
click at [322, 197] on span "Save to Client Document Storage" at bounding box center [322, 198] width 79 height 6
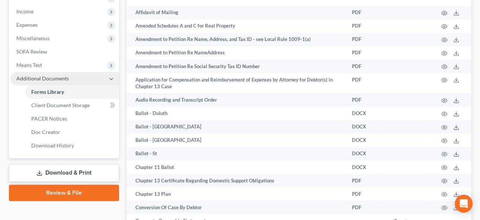
scroll to position [236, 0]
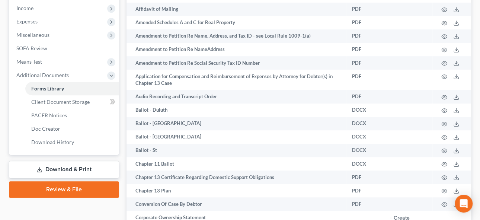
click at [65, 168] on link "Download & Print" at bounding box center [64, 169] width 110 height 17
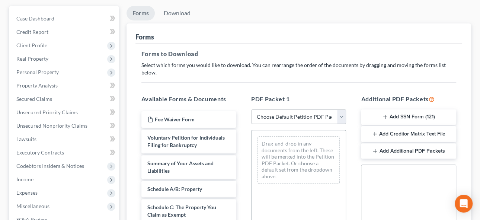
scroll to position [67, 0]
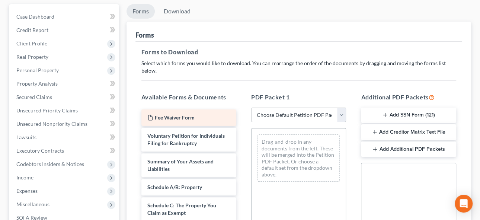
click at [183, 114] on span "Fee Waiver Form" at bounding box center [175, 117] width 40 height 6
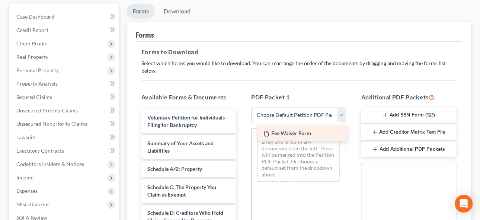
drag, startPoint x: 171, startPoint y: 107, endPoint x: 287, endPoint y: 131, distance: 118.8
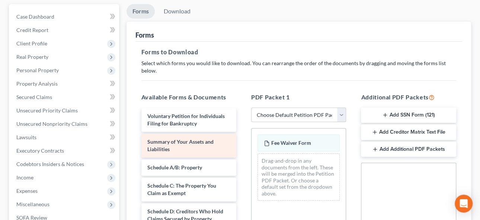
scroll to position [0, 0]
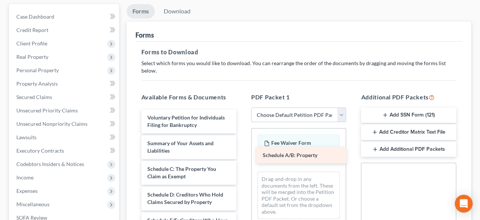
drag, startPoint x: 175, startPoint y: 162, endPoint x: 290, endPoint y: 157, distance: 115.4
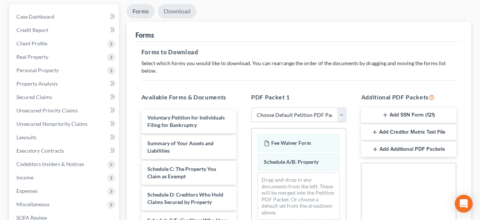
click at [174, 9] on link "Download" at bounding box center [177, 11] width 39 height 14
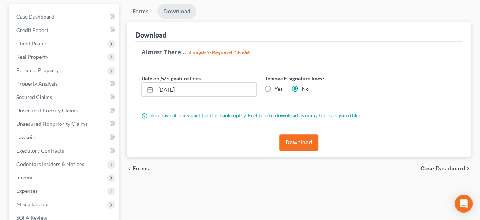
click at [299, 141] on button "Download" at bounding box center [298, 142] width 39 height 16
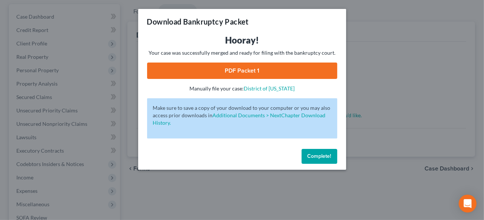
click at [250, 70] on link "PDF Packet 1" at bounding box center [242, 70] width 190 height 16
click at [319, 156] on span "Complete!" at bounding box center [320, 156] width 24 height 6
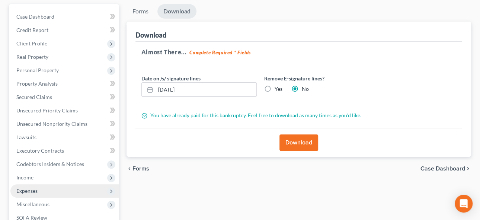
scroll to position [174, 0]
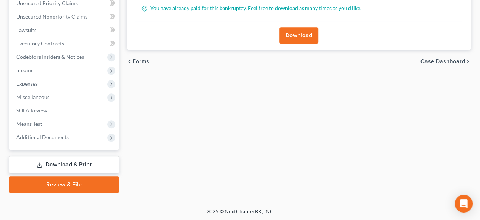
click at [67, 162] on link "Download & Print" at bounding box center [64, 164] width 110 height 17
click at [60, 162] on link "Download & Print" at bounding box center [64, 164] width 110 height 17
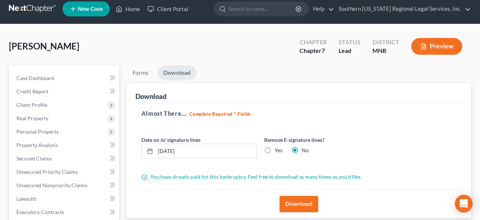
scroll to position [5, 0]
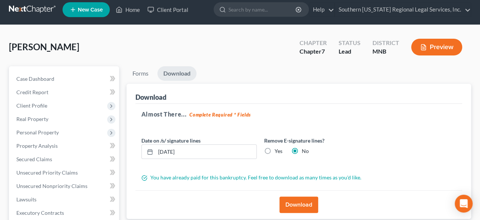
click at [302, 205] on button "Download" at bounding box center [298, 204] width 39 height 16
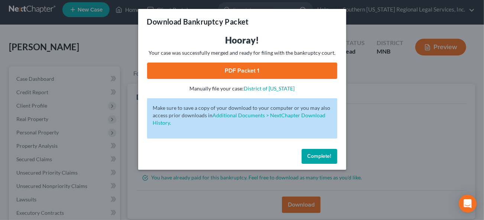
click at [318, 154] on span "Complete!" at bounding box center [320, 156] width 24 height 6
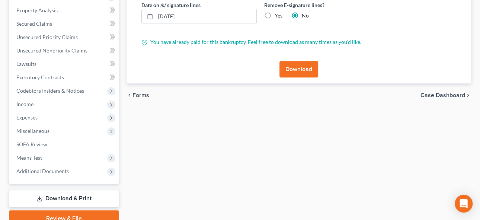
scroll to position [174, 0]
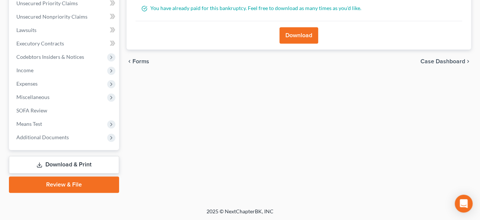
click at [38, 165] on icon at bounding box center [39, 165] width 6 height 6
click at [48, 135] on span "Additional Documents" at bounding box center [42, 137] width 52 height 6
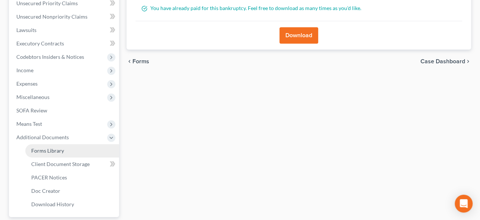
scroll to position [241, 0]
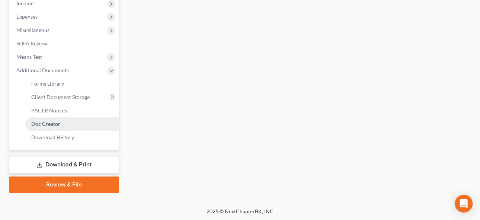
click at [48, 122] on span "Doc Creator" at bounding box center [45, 123] width 29 height 6
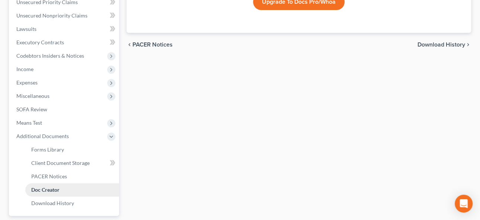
scroll to position [236, 0]
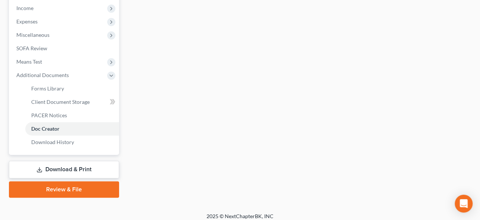
click at [61, 166] on link "Download & Print" at bounding box center [64, 169] width 110 height 17
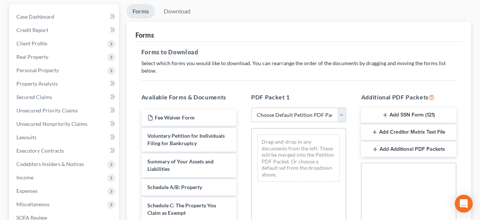
click at [343, 107] on select "Choose Default Petition PDF Packet Complete Bankruptcy Petition (all forms and …" at bounding box center [298, 114] width 95 height 15
select select "5"
click at [251, 107] on select "Choose Default Petition PDF Packet Complete Bankruptcy Petition (all forms and …" at bounding box center [298, 114] width 95 height 15
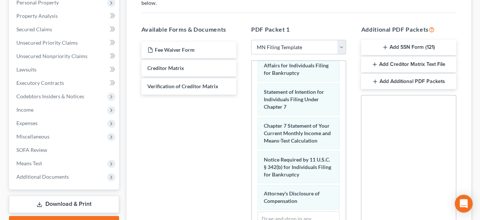
scroll to position [325, 0]
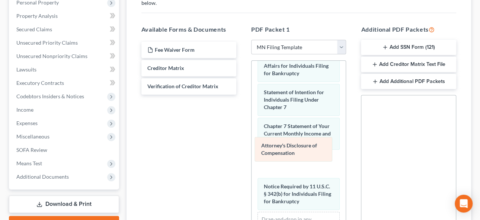
drag, startPoint x: 293, startPoint y: 186, endPoint x: 291, endPoint y: 146, distance: 40.2
click at [291, 146] on div "Attorney's Disclosure of Compensation Voluntary Petition for Individuals Filing…" at bounding box center [298, 12] width 94 height 503
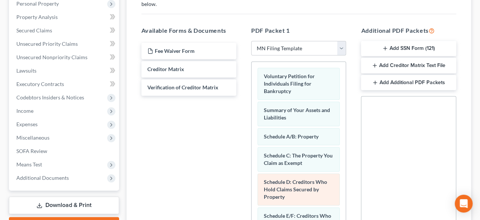
scroll to position [70, 0]
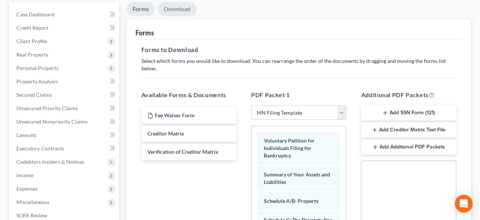
click at [176, 8] on link "Download" at bounding box center [177, 9] width 39 height 14
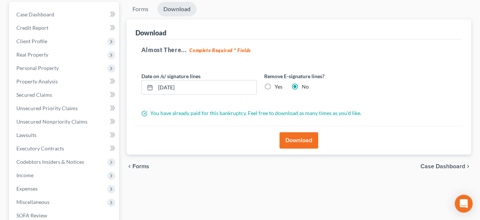
click at [303, 141] on button "Download" at bounding box center [298, 140] width 39 height 16
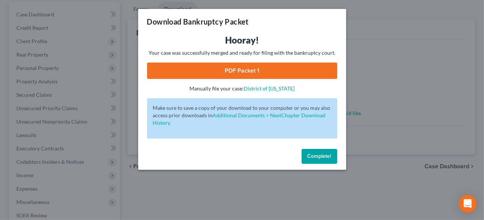
click at [268, 69] on link "PDF Packet 1" at bounding box center [242, 70] width 190 height 16
drag, startPoint x: 315, startPoint y: 153, endPoint x: 320, endPoint y: 150, distance: 5.5
click at [315, 153] on span "Complete!" at bounding box center [320, 156] width 24 height 6
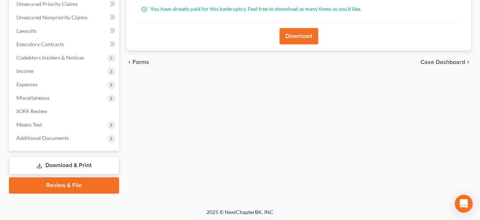
scroll to position [174, 0]
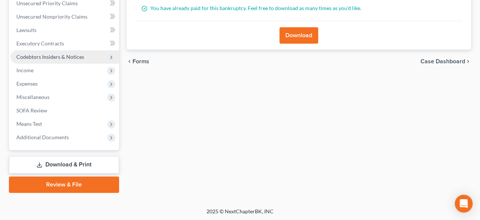
click at [45, 55] on span "Codebtors Insiders & Notices" at bounding box center [50, 57] width 68 height 6
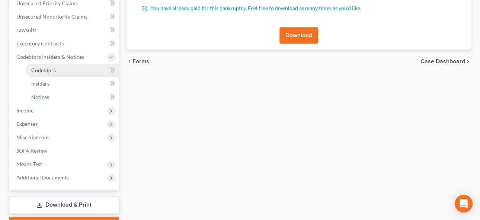
click at [45, 68] on span "Codebtors" at bounding box center [43, 70] width 25 height 6
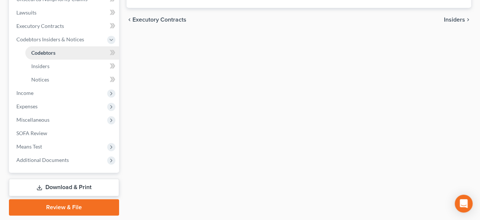
scroll to position [214, 0]
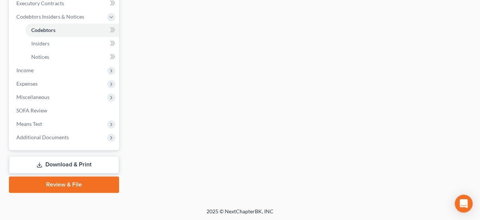
click at [62, 162] on link "Download & Print" at bounding box center [64, 164] width 110 height 17
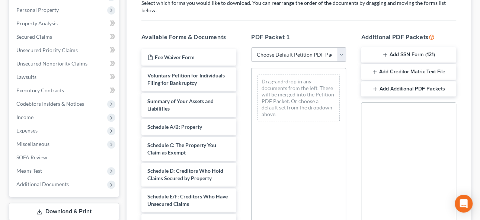
scroll to position [135, 0]
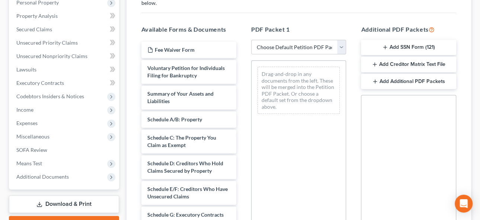
click at [429, 57] on button "Add Creditor Matrix Text File" at bounding box center [408, 65] width 95 height 16
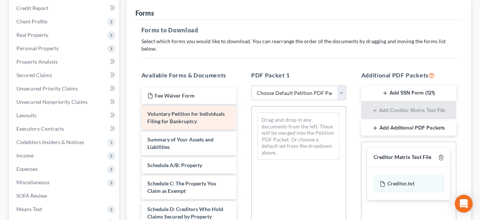
scroll to position [33, 0]
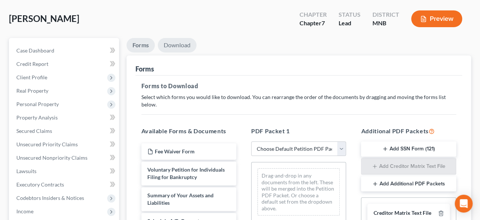
click at [174, 43] on link "Download" at bounding box center [177, 45] width 39 height 14
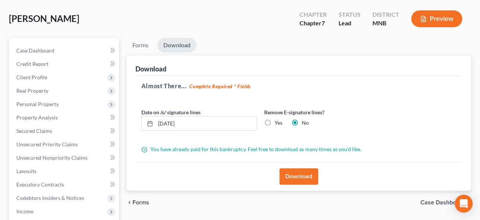
click at [298, 175] on button "Download" at bounding box center [298, 176] width 39 height 16
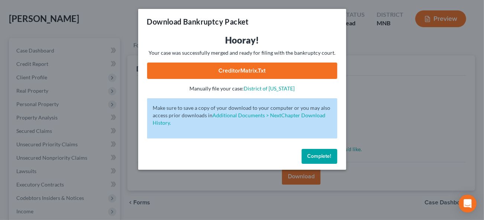
click at [251, 70] on link "CreditorMatrix.txt" at bounding box center [242, 70] width 190 height 16
drag, startPoint x: 322, startPoint y: 153, endPoint x: 355, endPoint y: 148, distance: 34.2
click at [322, 153] on span "Complete!" at bounding box center [320, 156] width 24 height 6
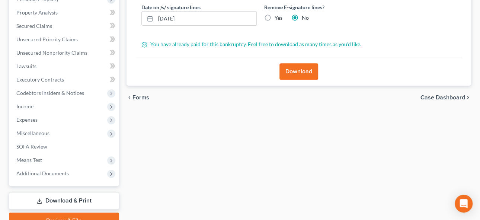
scroll to position [169, 0]
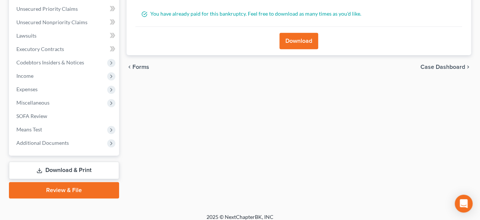
click at [58, 167] on link "Download & Print" at bounding box center [64, 169] width 110 height 17
click at [38, 128] on span "Means Test" at bounding box center [29, 129] width 26 height 6
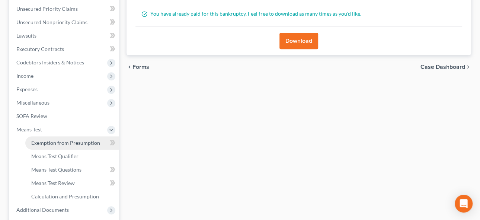
click at [45, 140] on span "Exemption from Presumption" at bounding box center [65, 142] width 69 height 6
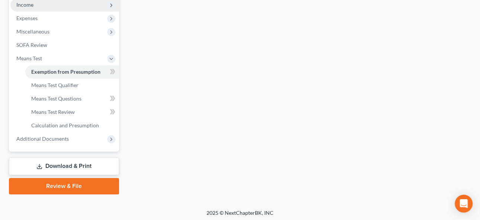
scroll to position [241, 0]
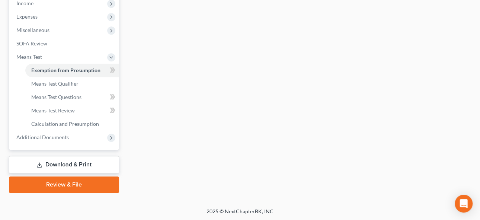
click at [73, 161] on link "Download & Print" at bounding box center [64, 164] width 110 height 17
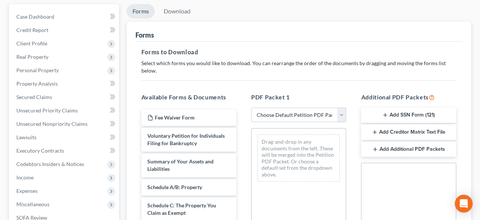
scroll to position [67, 0]
click at [409, 107] on button "Add SSN Form (121)" at bounding box center [408, 115] width 95 height 16
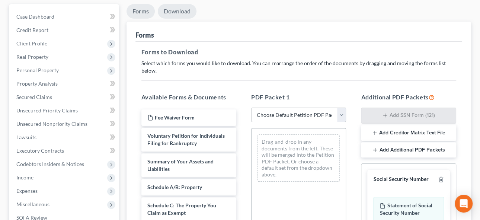
click at [173, 10] on link "Download" at bounding box center [177, 11] width 39 height 14
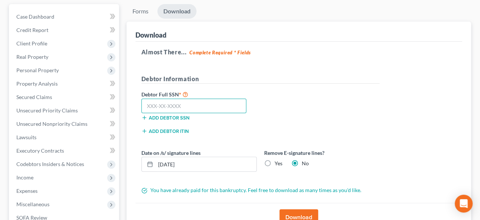
click at [146, 107] on input "text" at bounding box center [193, 106] width 105 height 15
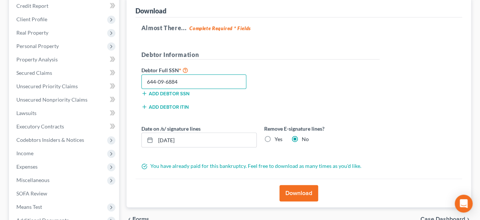
scroll to position [135, 0]
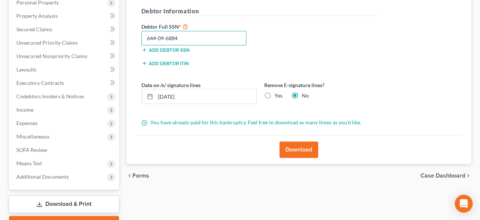
type input "644-09-6884"
click at [299, 142] on button "Download" at bounding box center [298, 149] width 39 height 16
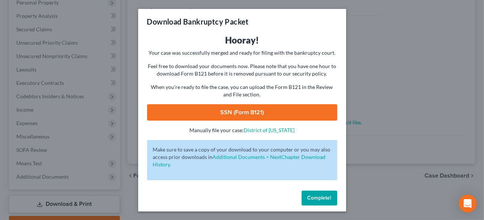
click at [249, 113] on link "SSN (Form B121)" at bounding box center [242, 112] width 190 height 16
click at [315, 198] on span "Complete!" at bounding box center [320, 197] width 24 height 6
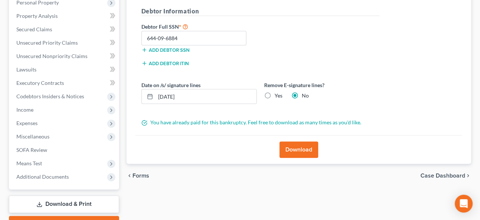
scroll to position [0, 0]
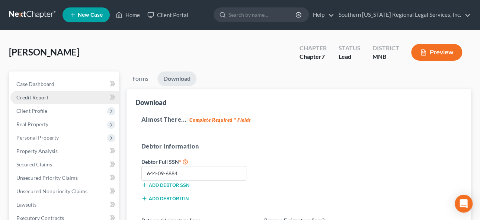
click at [37, 96] on span "Credit Report" at bounding box center [32, 97] width 32 height 6
